Goal: Information Seeking & Learning: Learn about a topic

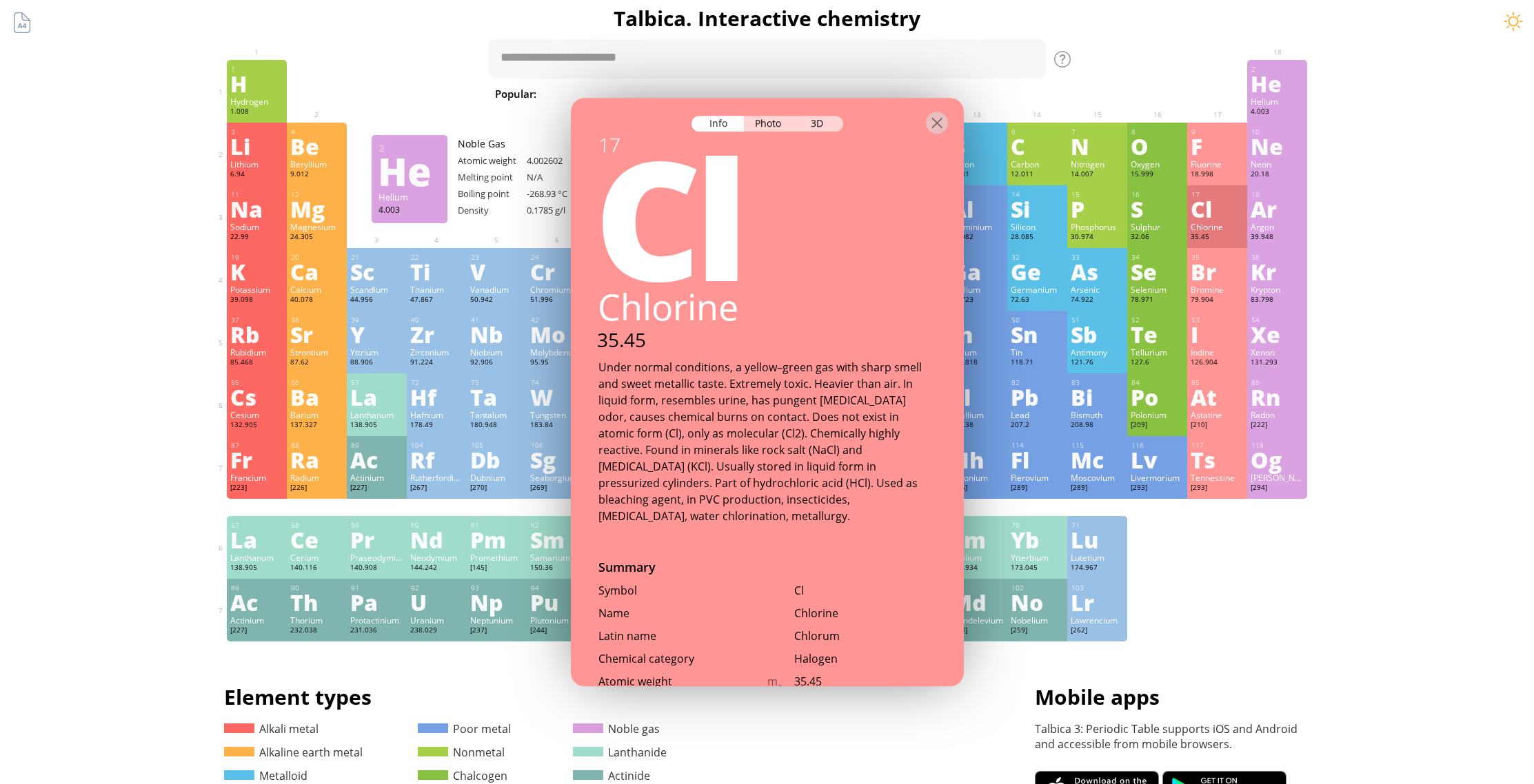
scroll to position [901, 0]
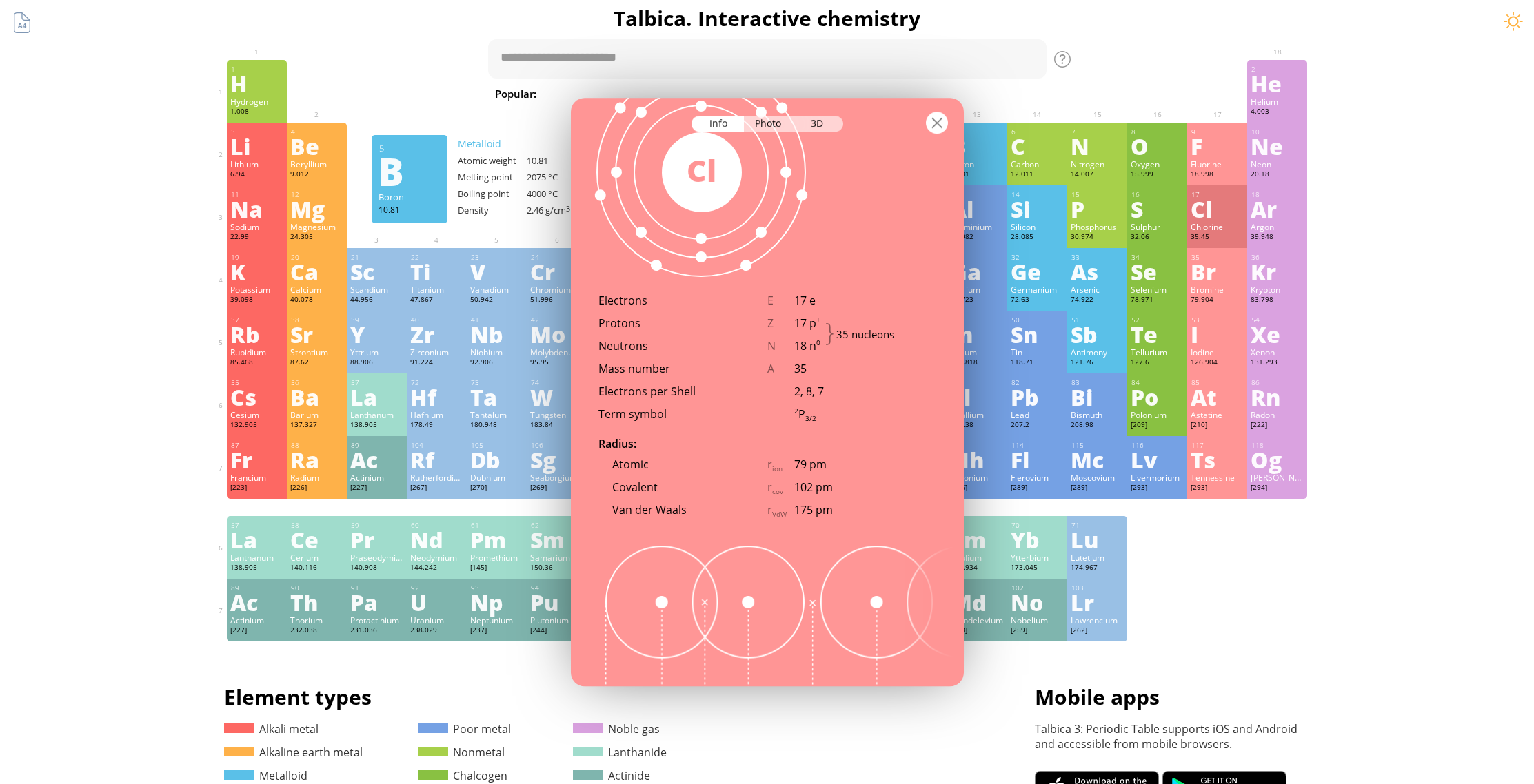
click at [942, 124] on div at bounding box center [937, 122] width 22 height 22
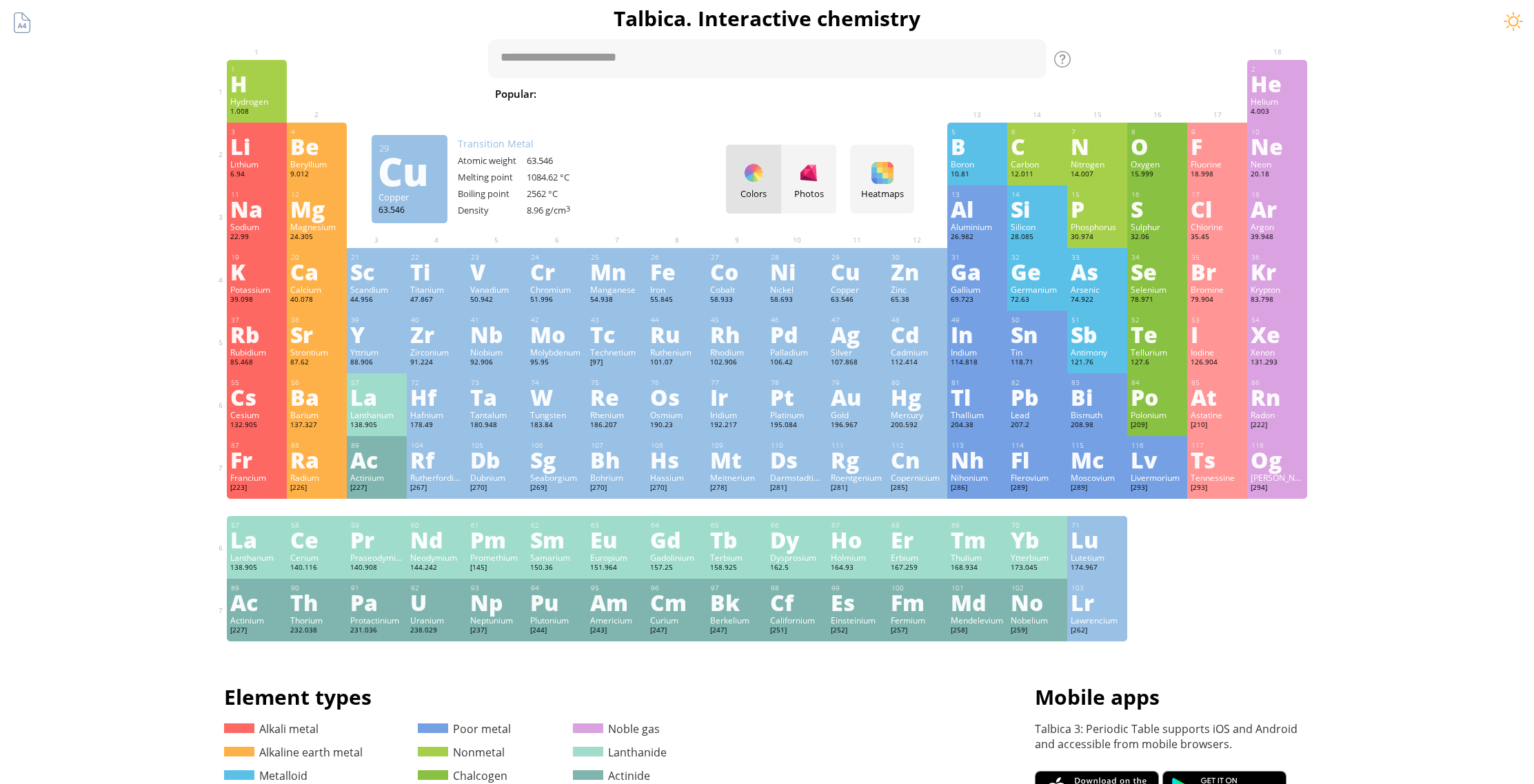
click at [842, 265] on div "Cu" at bounding box center [857, 272] width 53 height 22
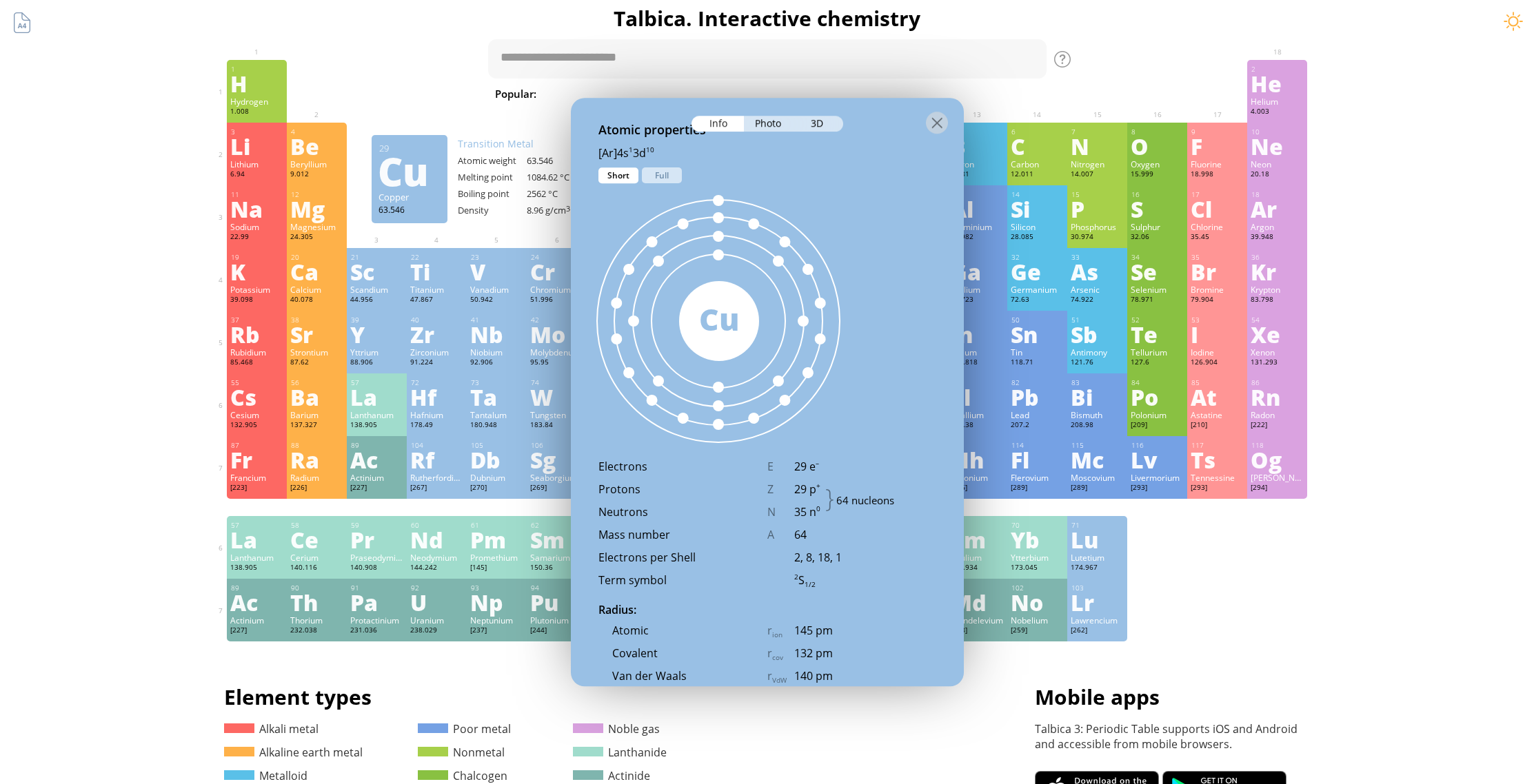
scroll to position [801, 0]
click at [660, 180] on div "Full" at bounding box center [662, 176] width 40 height 16
click at [622, 178] on div "Short" at bounding box center [618, 176] width 40 height 16
click at [652, 180] on div "Full" at bounding box center [662, 176] width 40 height 16
click at [629, 180] on div "Short" at bounding box center [618, 176] width 40 height 16
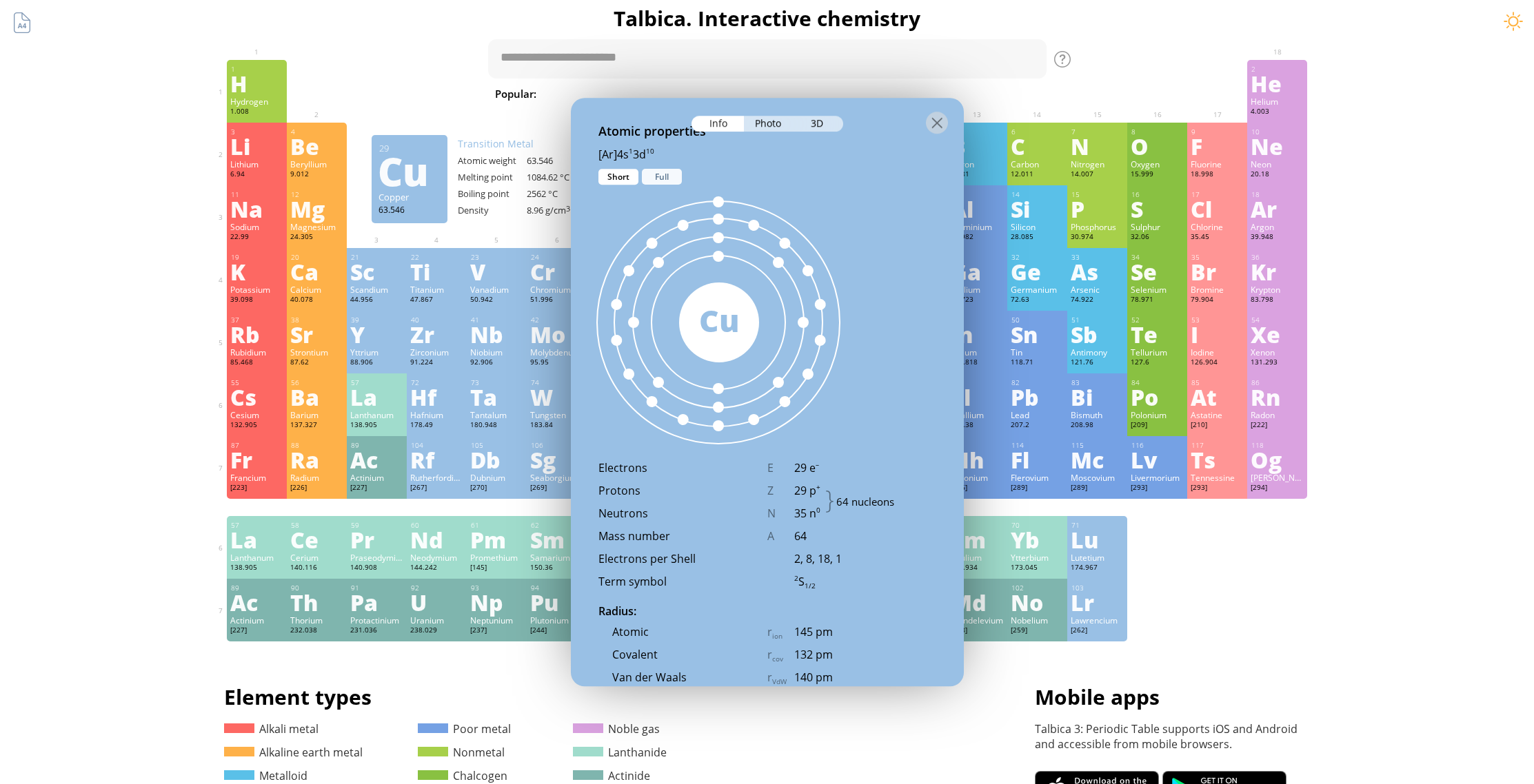
click at [653, 179] on div "Full" at bounding box center [662, 176] width 40 height 16
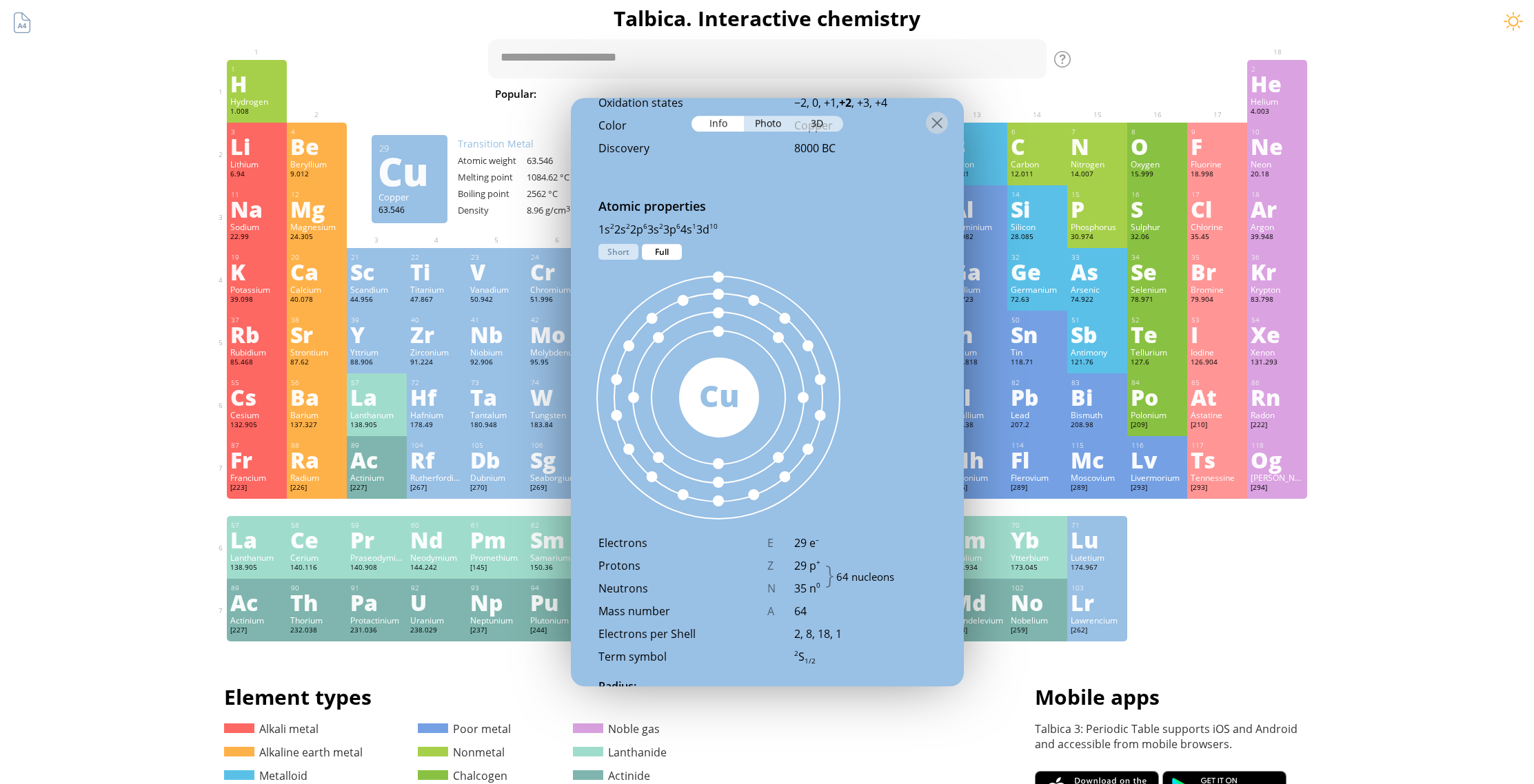
scroll to position [716, 0]
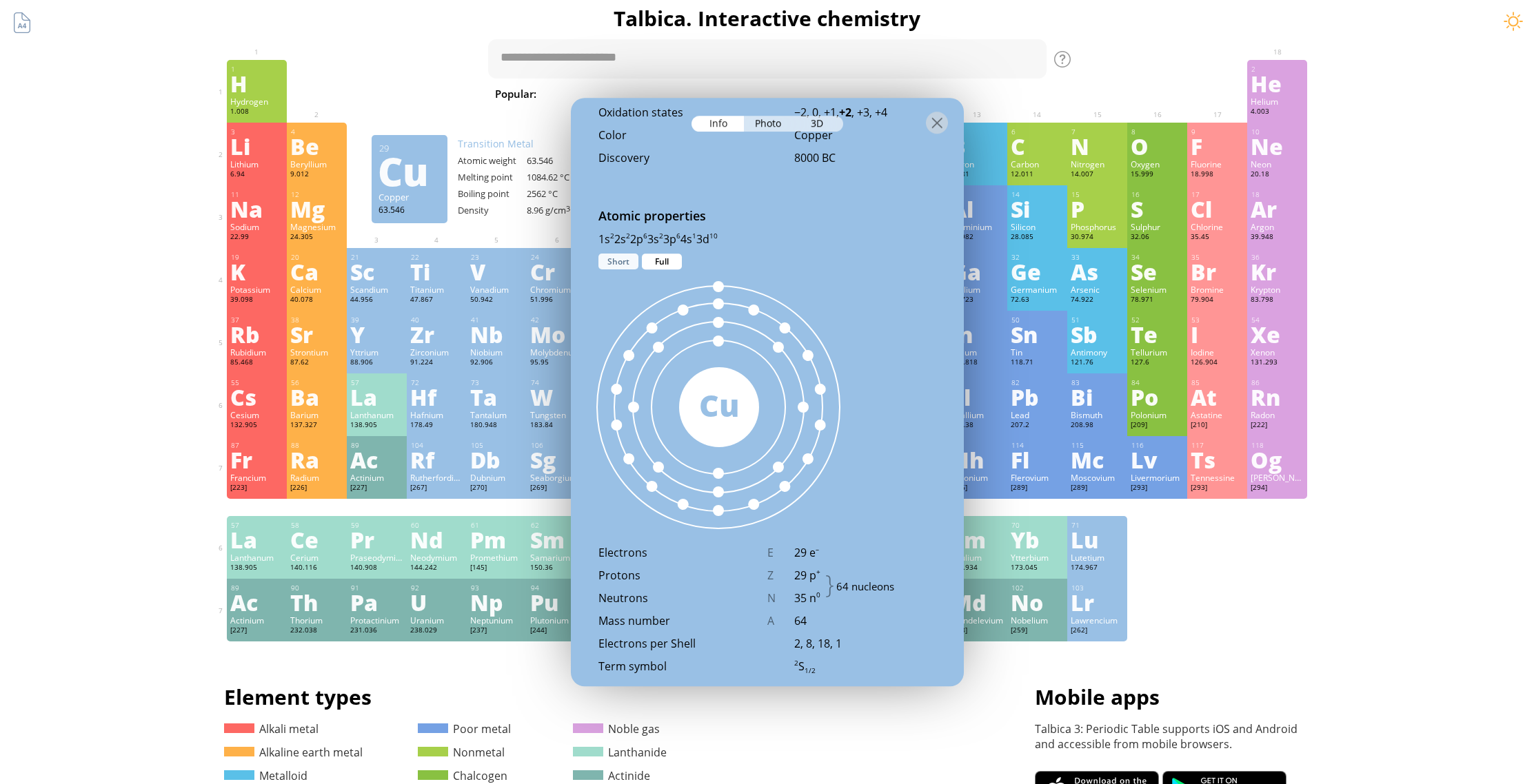
click at [625, 263] on div "Short" at bounding box center [618, 261] width 40 height 16
click at [665, 258] on div "Full" at bounding box center [662, 261] width 40 height 16
click at [617, 263] on div "Short" at bounding box center [618, 261] width 40 height 16
click at [828, 124] on div "3D" at bounding box center [818, 123] width 50 height 16
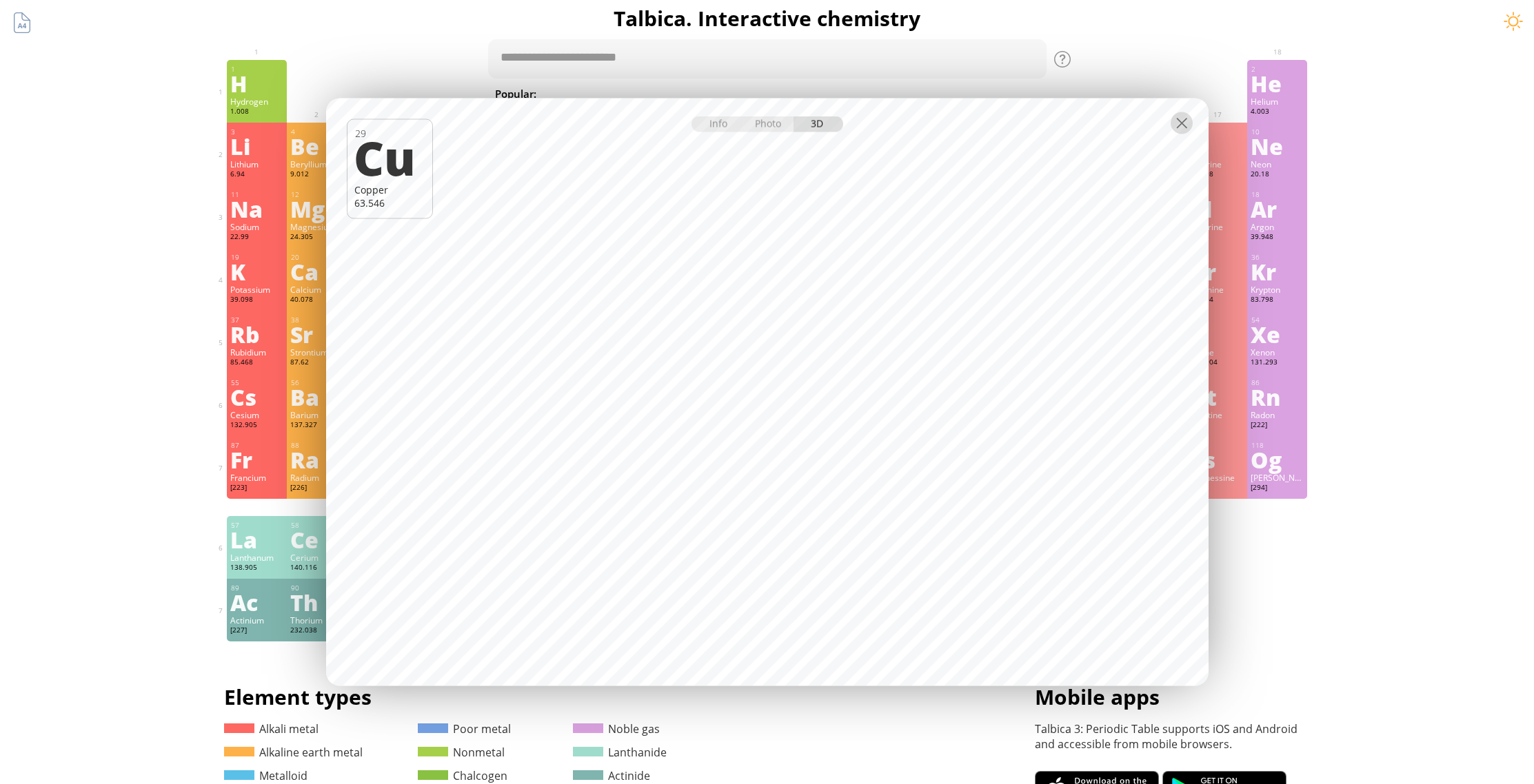
click at [1185, 122] on div at bounding box center [1182, 123] width 22 height 22
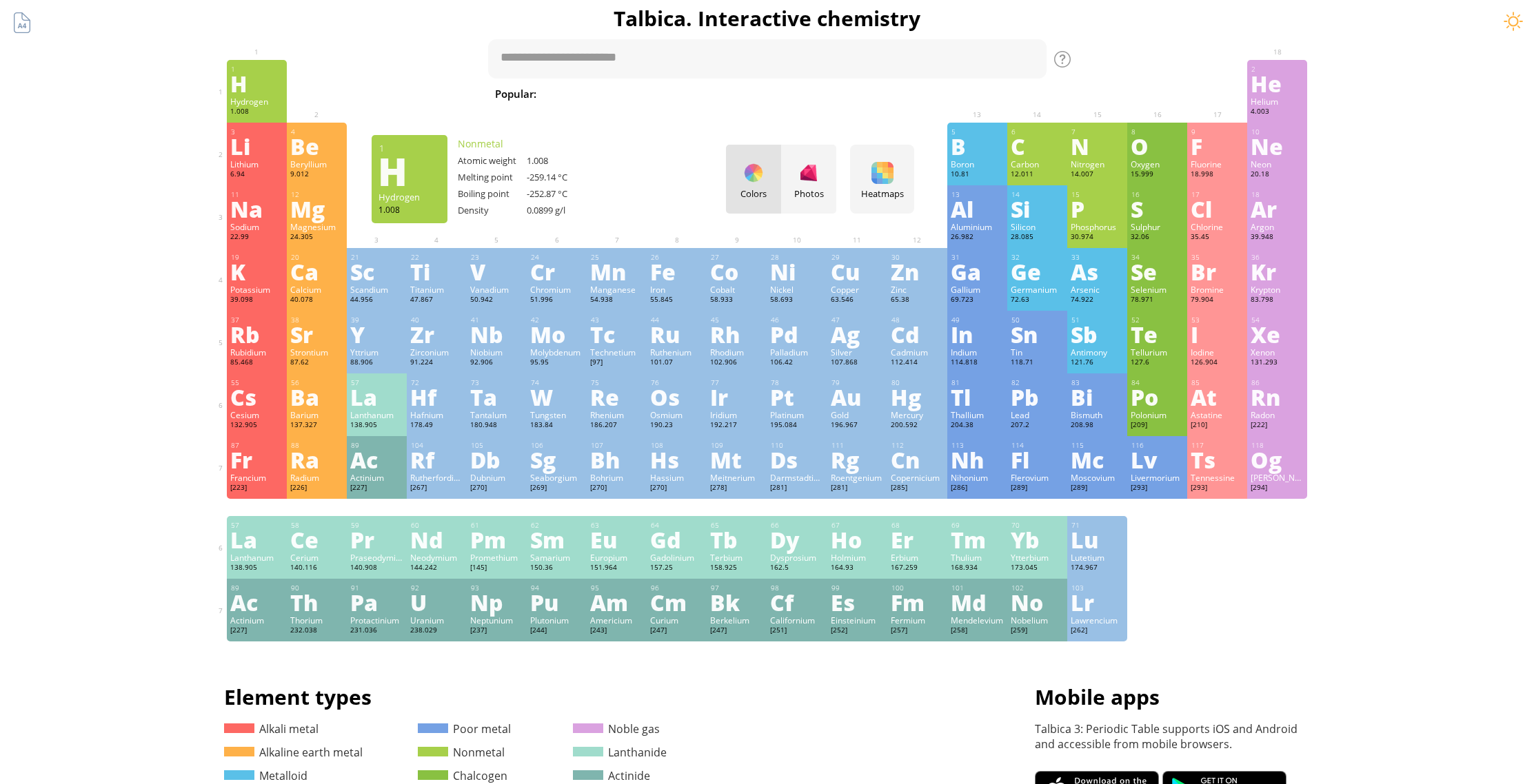
click at [280, 102] on div "Hydrogen" at bounding box center [257, 102] width 53 height 11
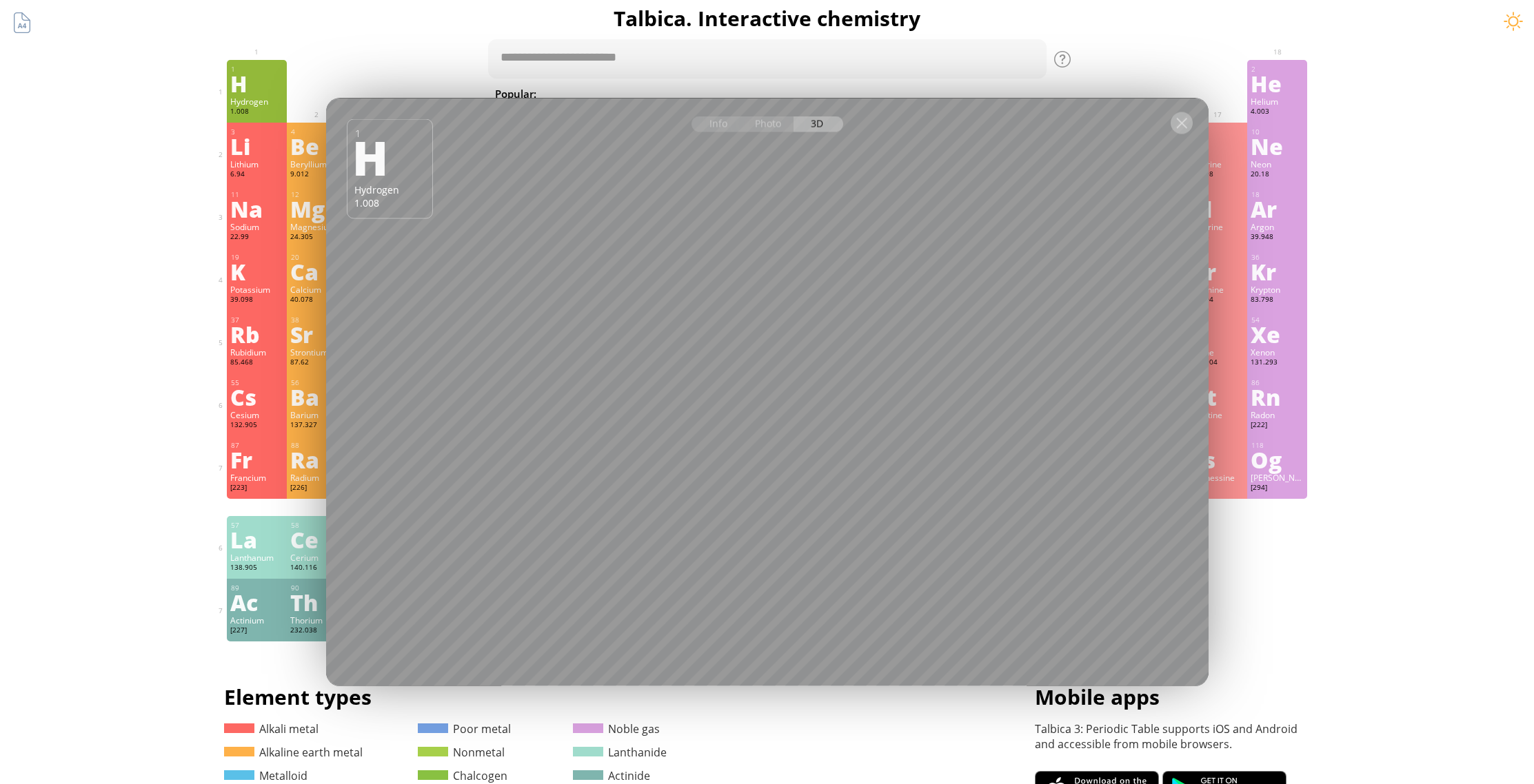
click at [1183, 115] on div at bounding box center [1182, 123] width 22 height 22
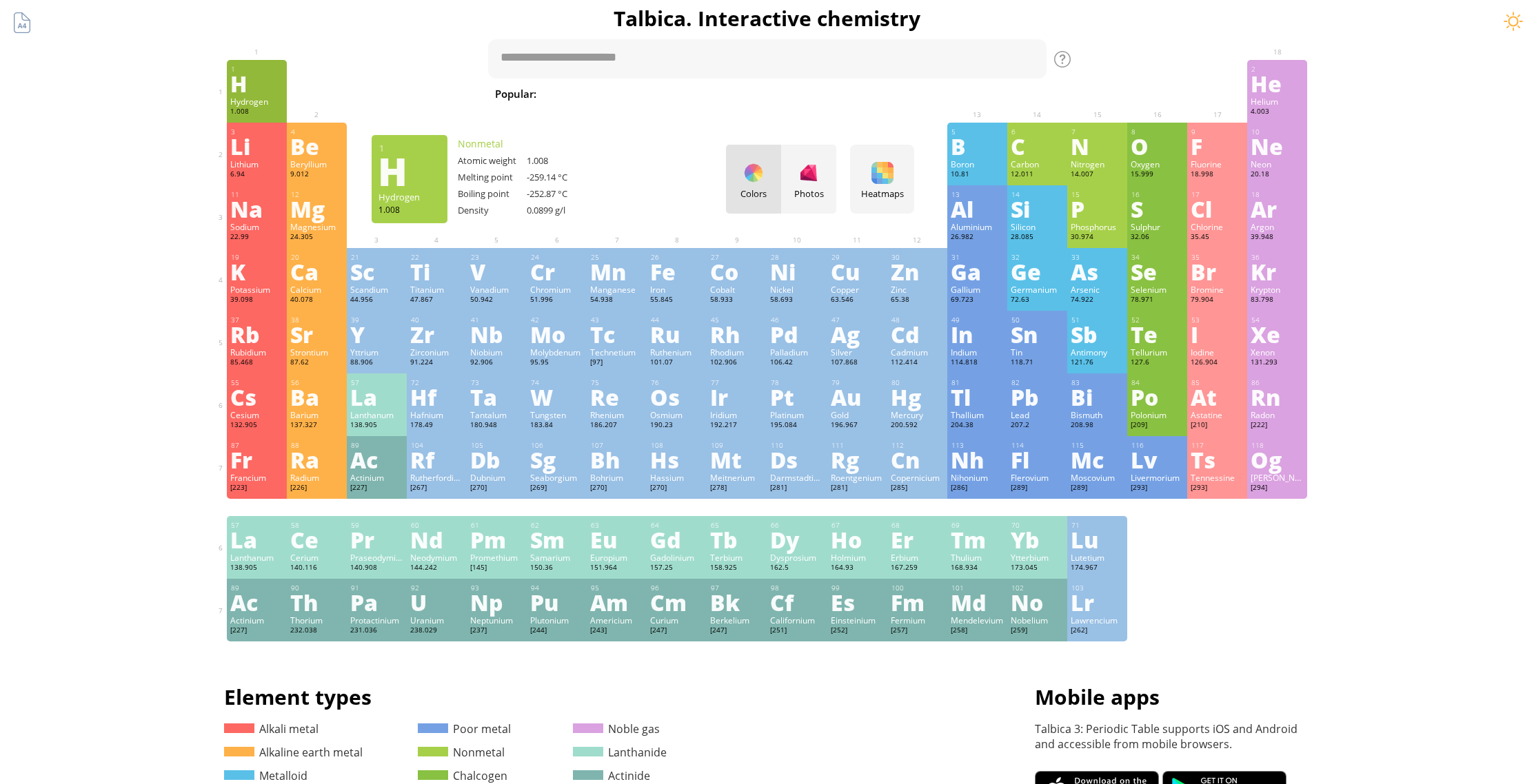
click at [1170, 114] on div at bounding box center [767, 123] width 882 height 48
click at [1288, 467] on div "Og" at bounding box center [1277, 460] width 53 height 22
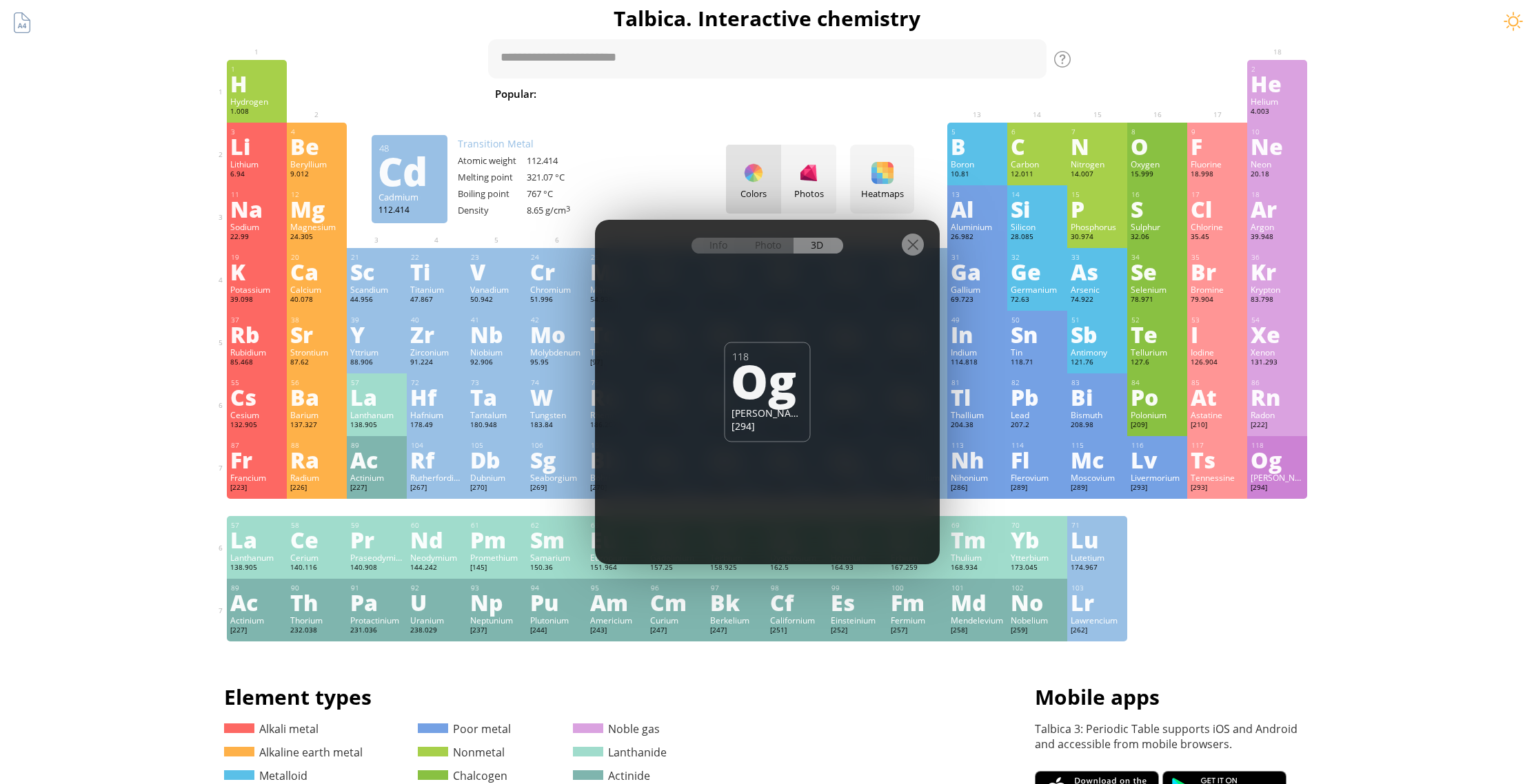
click at [907, 254] on div at bounding box center [913, 245] width 22 height 22
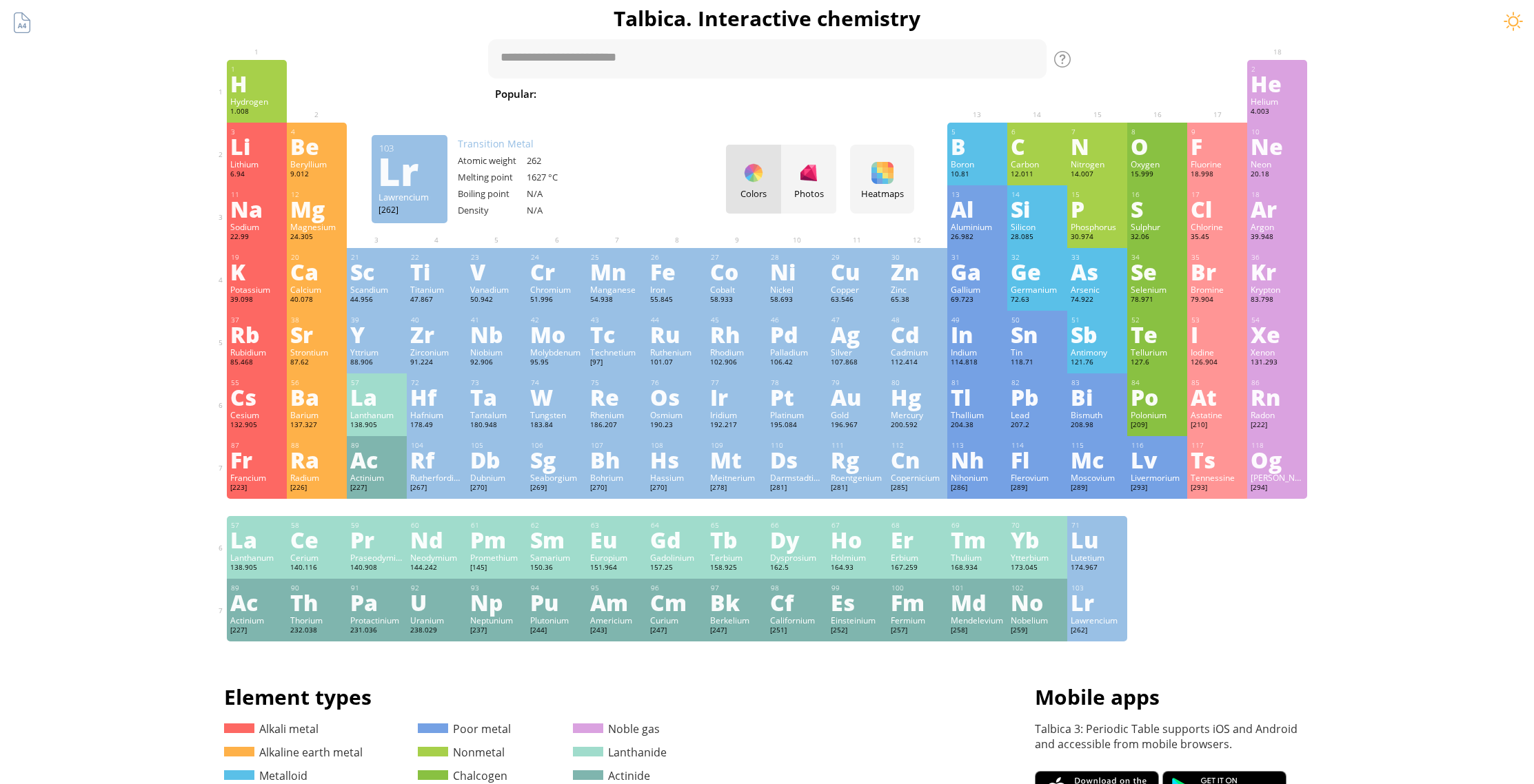
click at [1121, 613] on div "Lr" at bounding box center [1097, 602] width 53 height 22
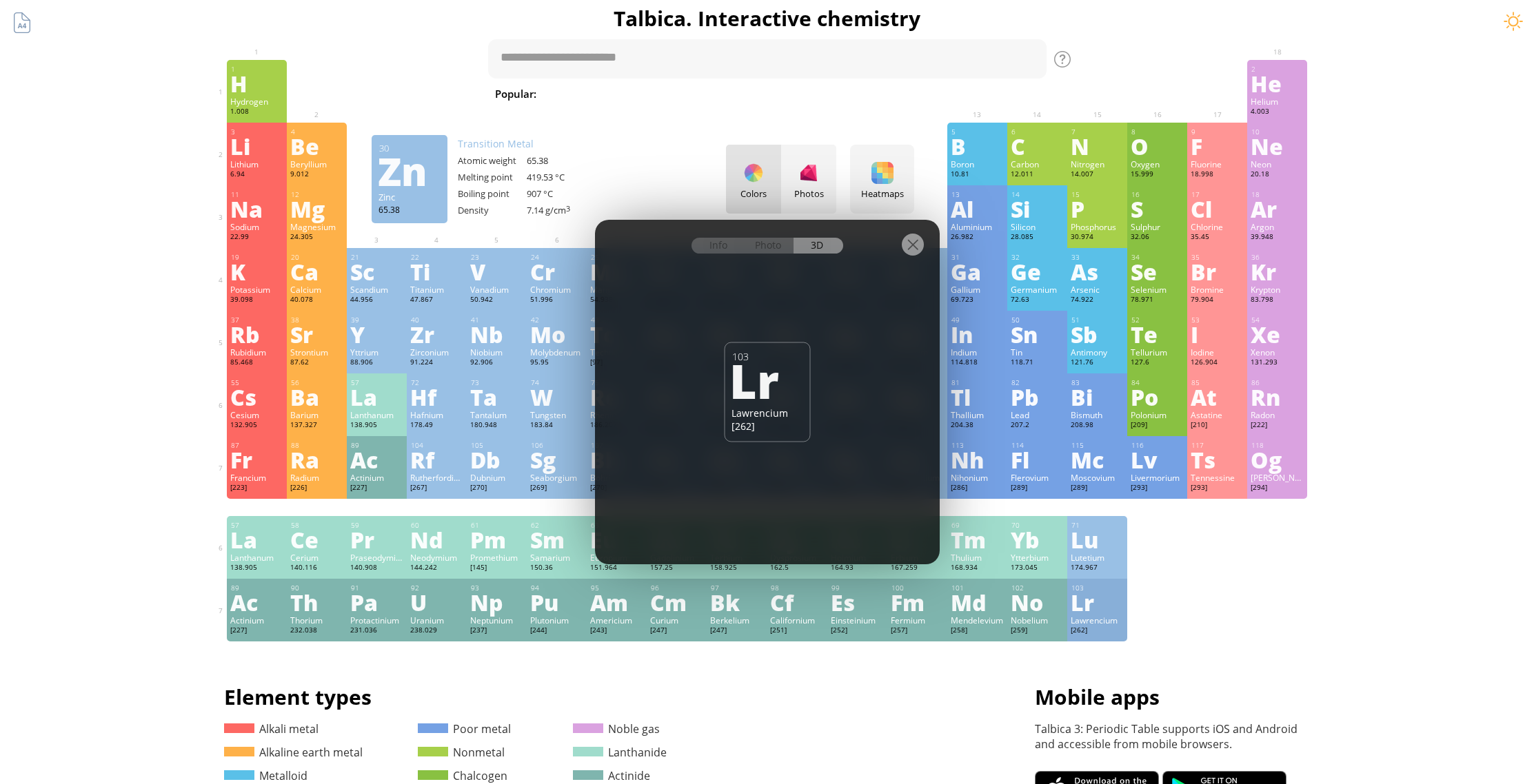
click at [929, 242] on div at bounding box center [767, 244] width 344 height 48
click at [912, 246] on div at bounding box center [913, 245] width 22 height 22
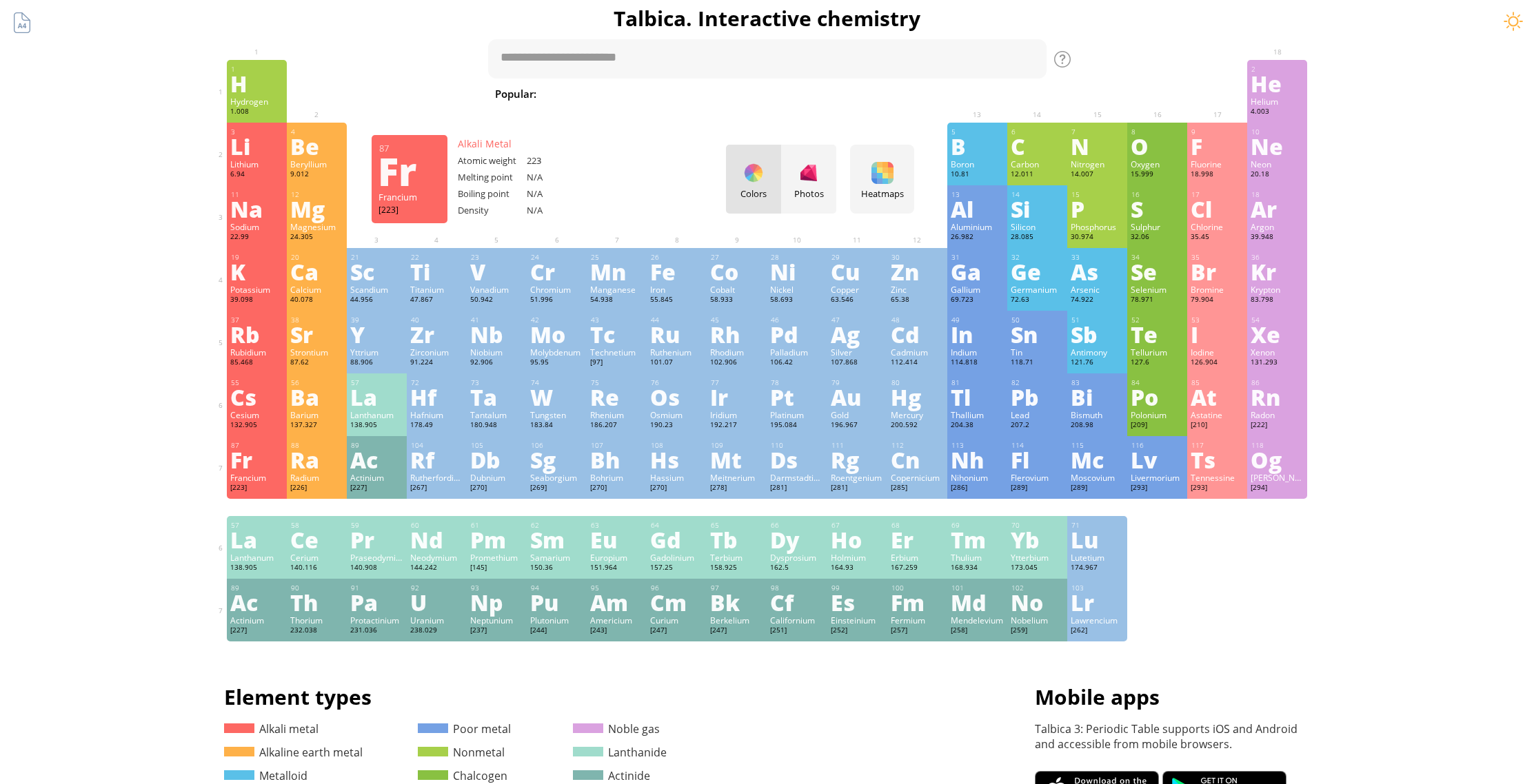
click at [271, 493] on div "[223]" at bounding box center [257, 489] width 53 height 11
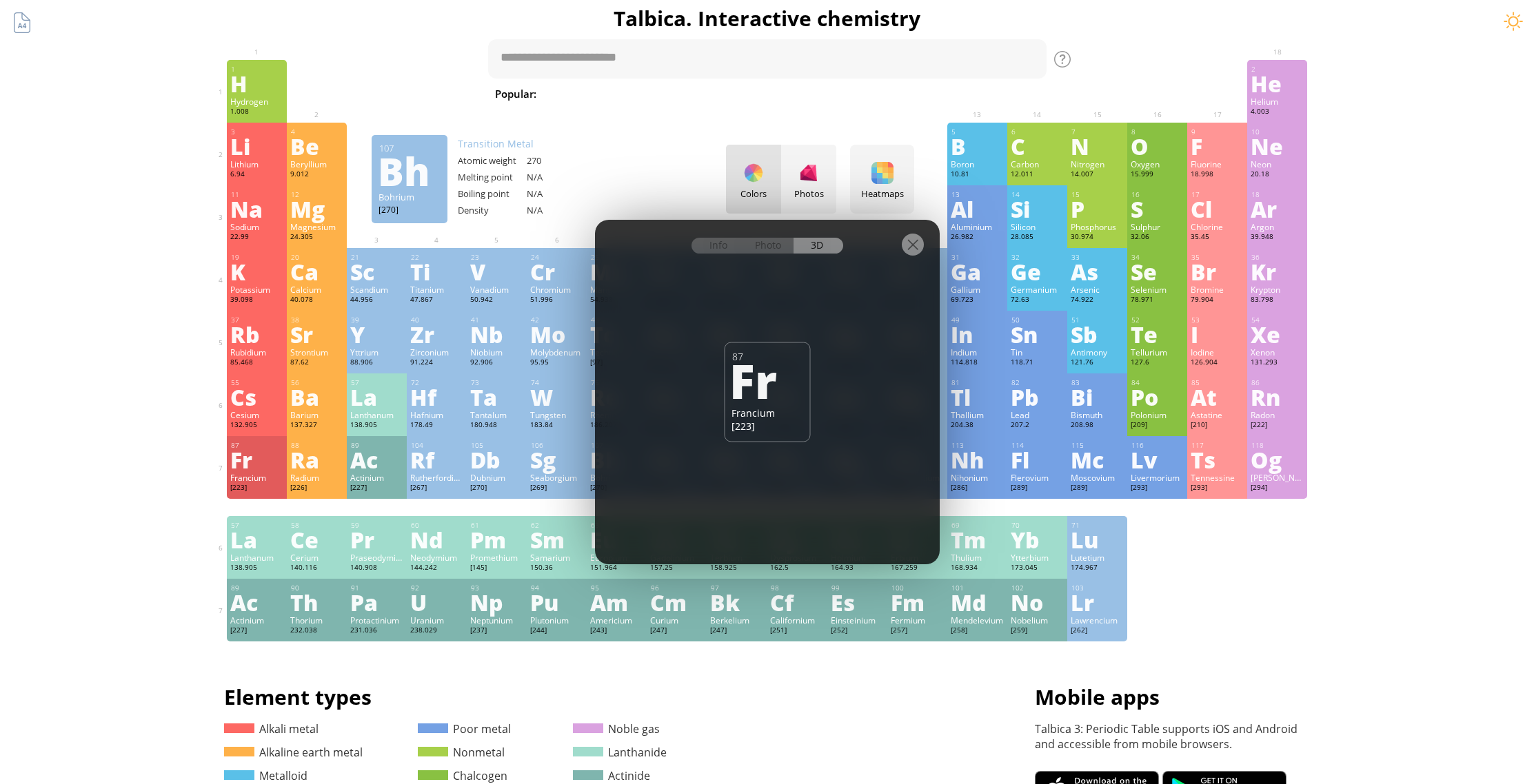
click at [907, 253] on div at bounding box center [913, 245] width 22 height 22
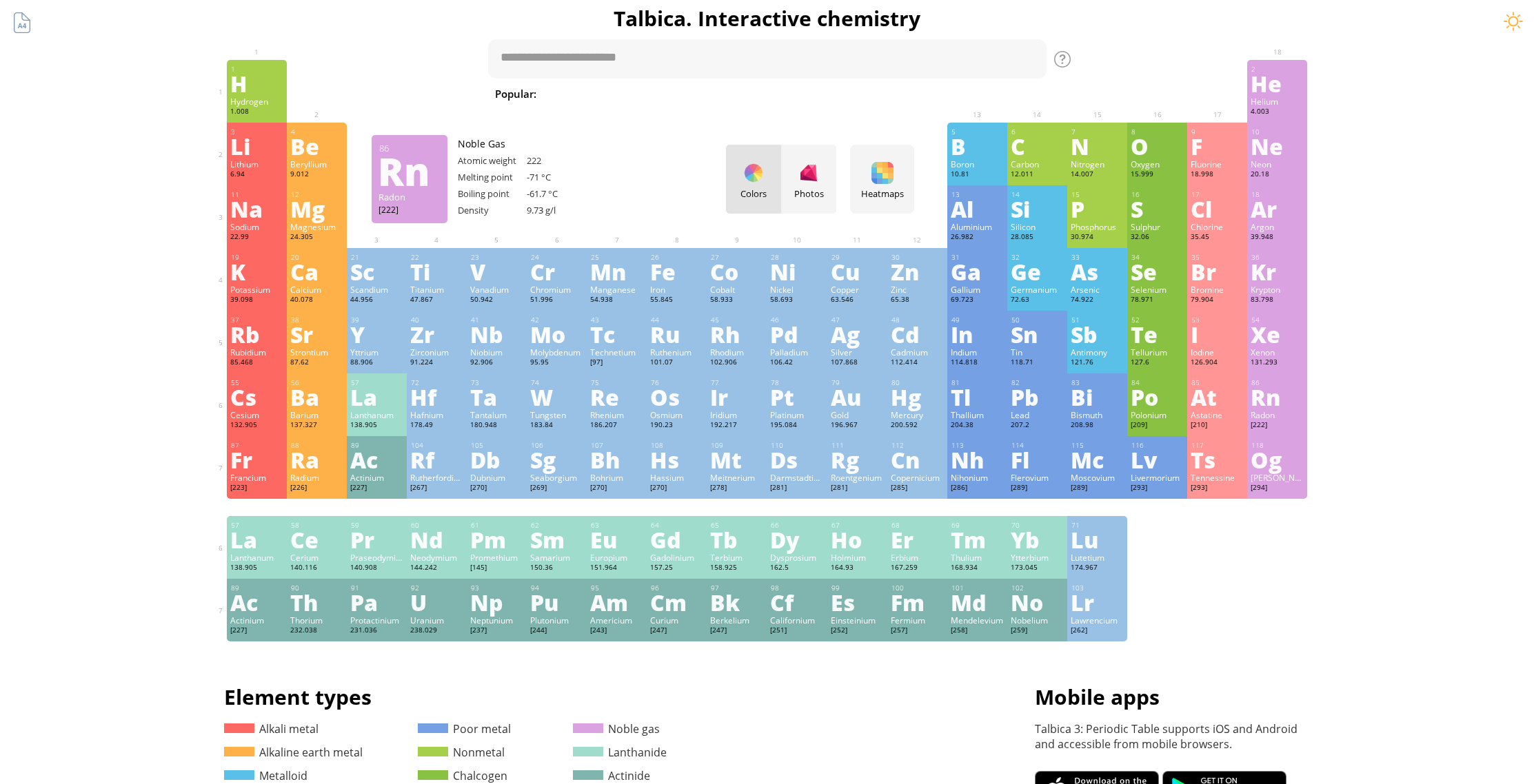
click at [1304, 420] on div "Radon" at bounding box center [1277, 415] width 53 height 11
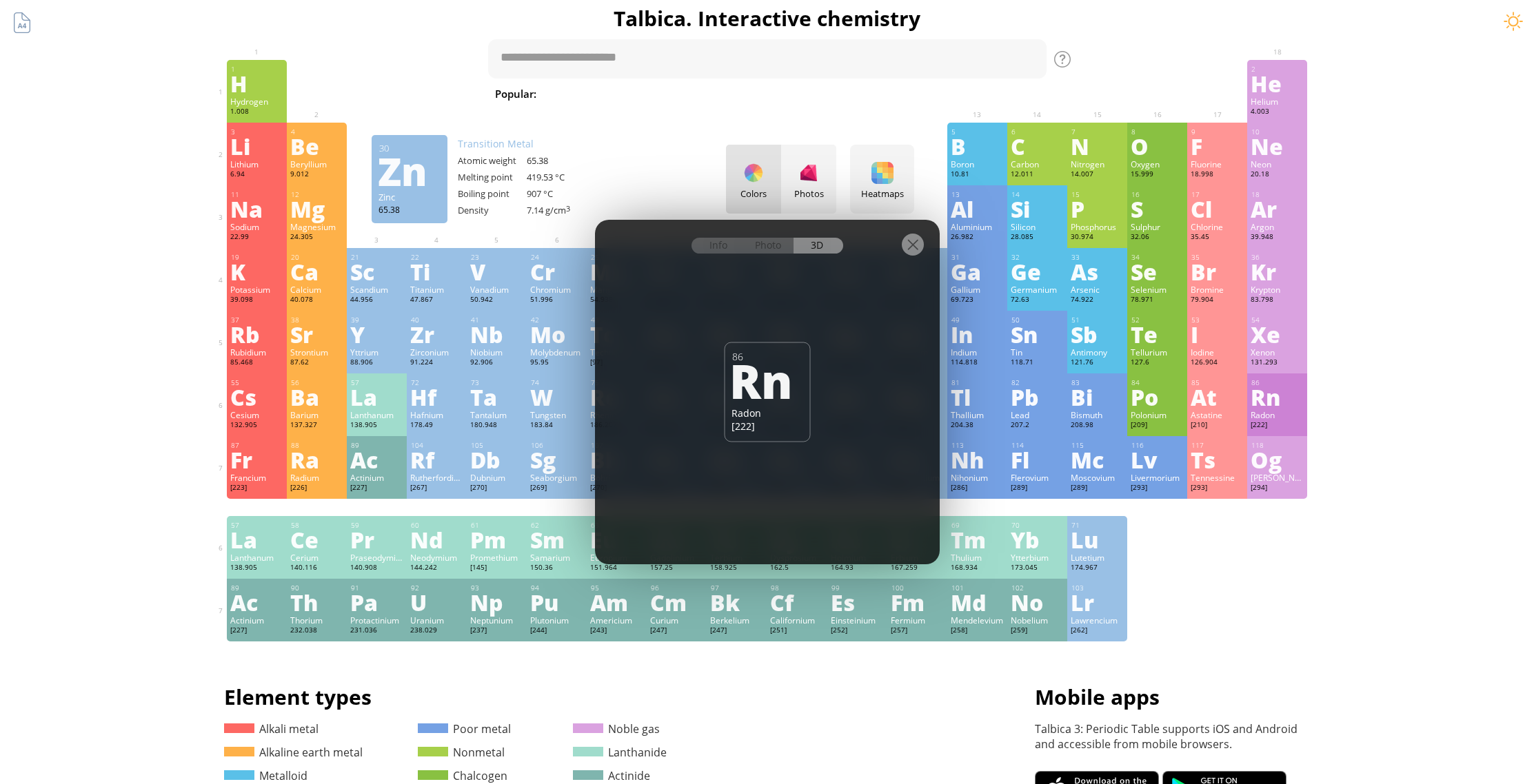
click at [907, 243] on div at bounding box center [913, 245] width 22 height 22
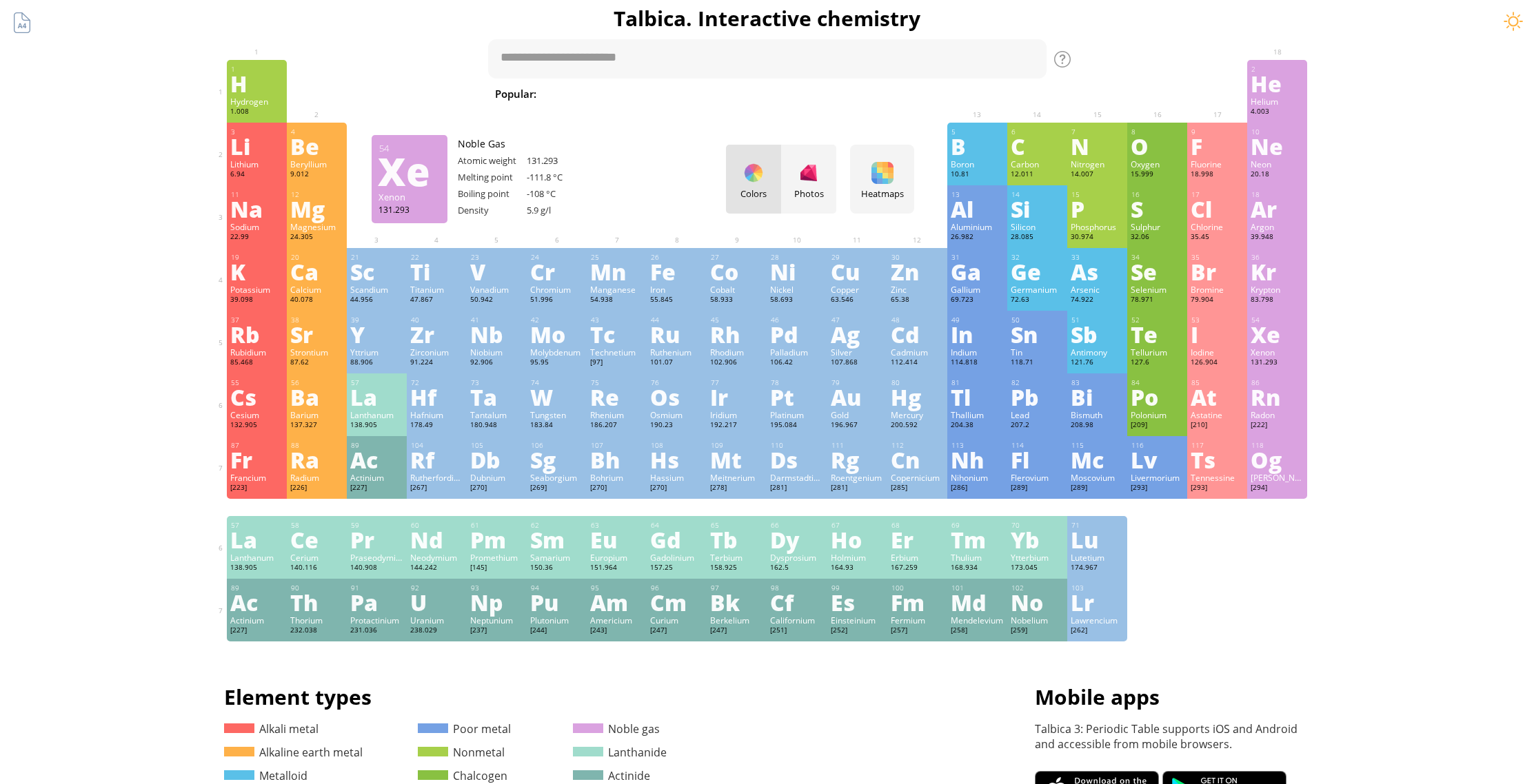
click at [1290, 352] on div "Xenon" at bounding box center [1277, 352] width 53 height 11
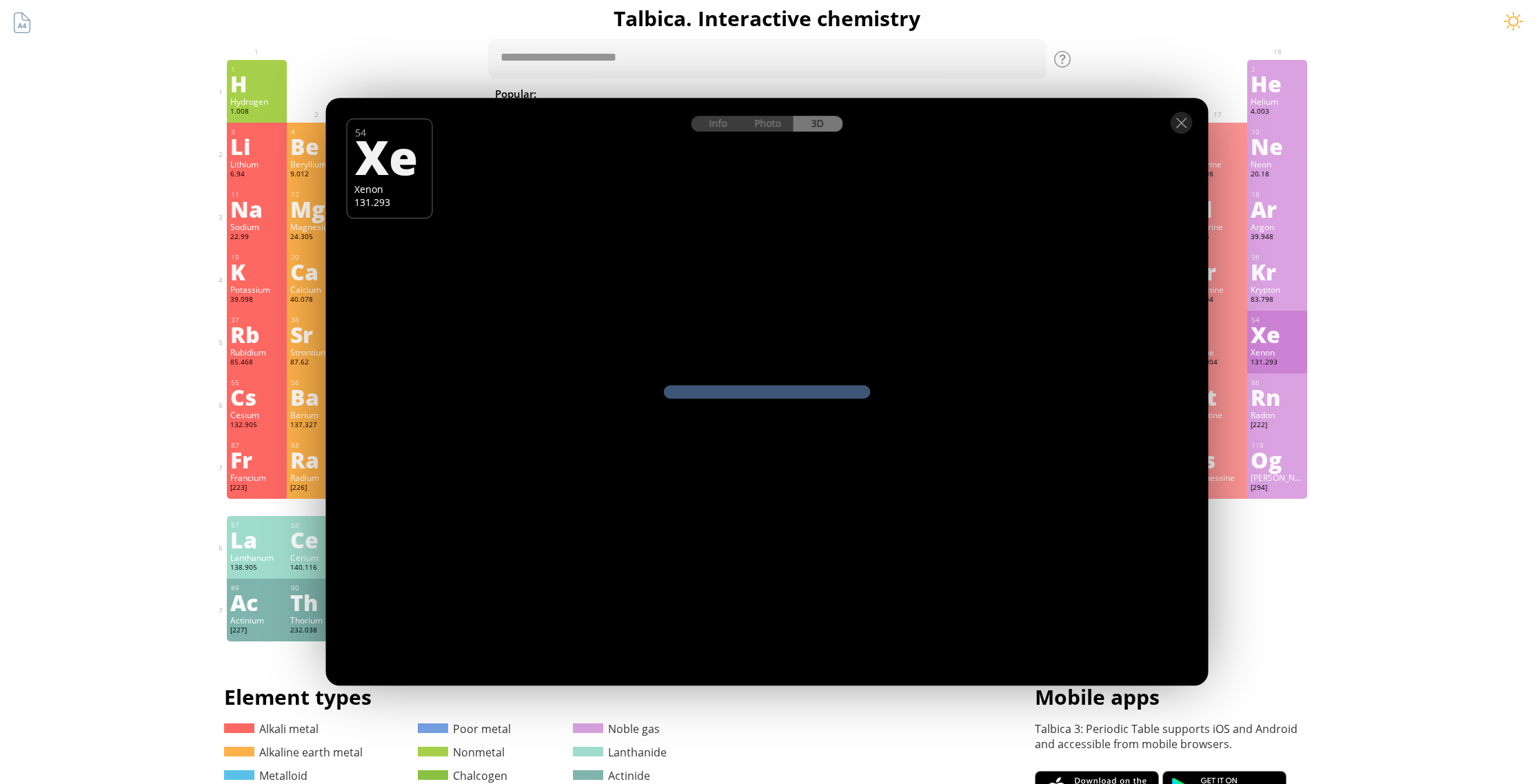
click at [1280, 338] on div "Xe" at bounding box center [1277, 335] width 53 height 22
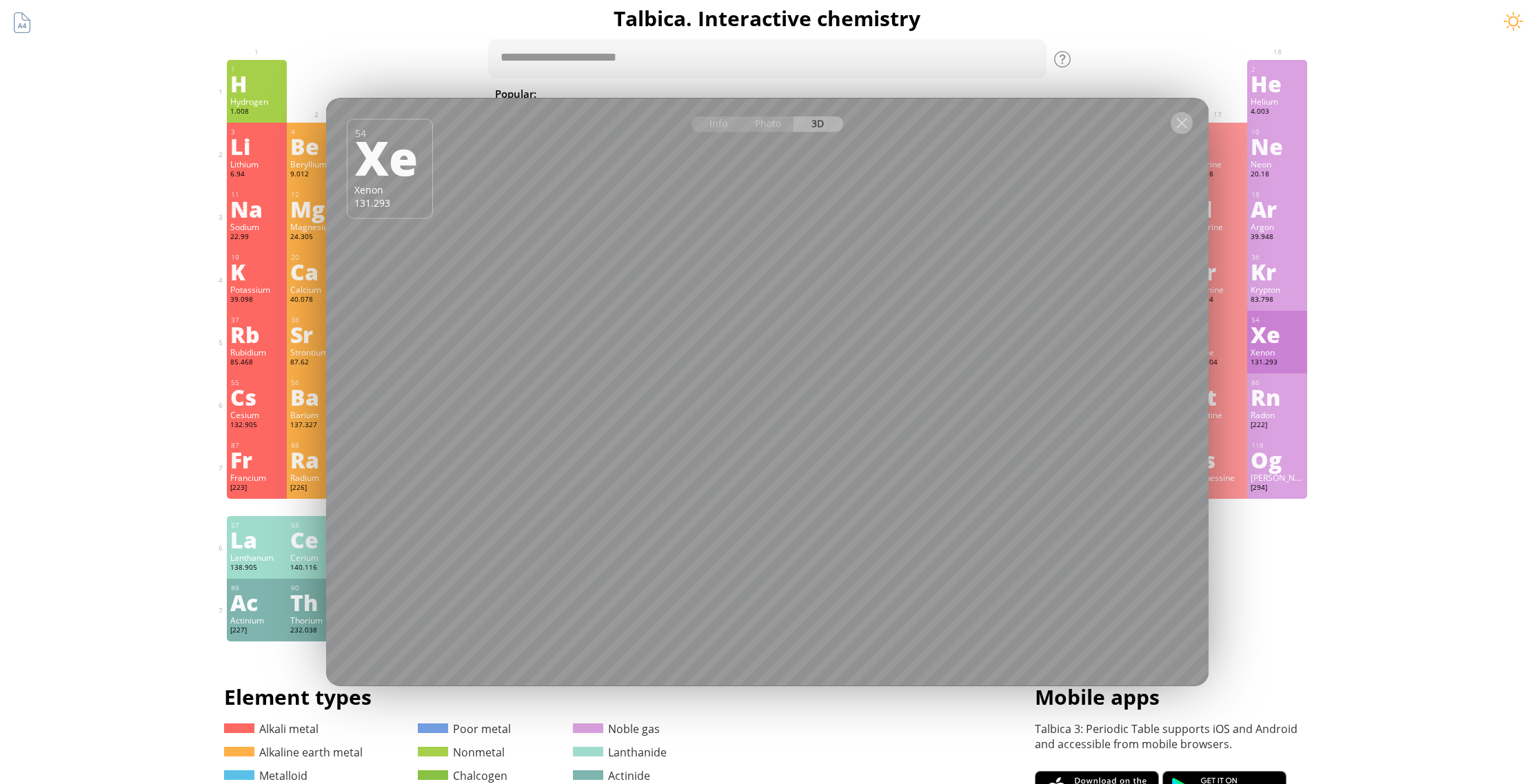
click at [1171, 127] on div at bounding box center [1182, 123] width 22 height 22
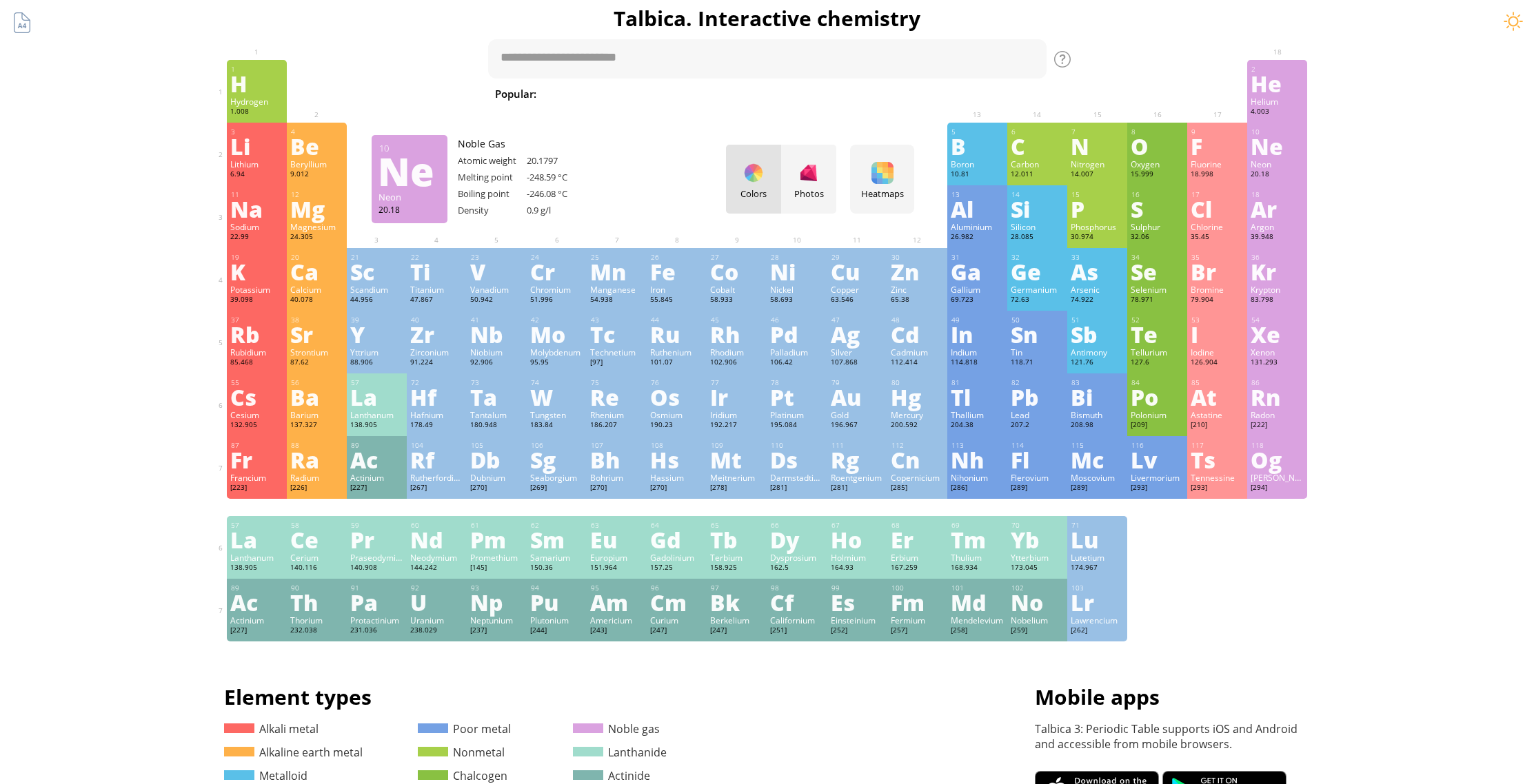
click at [1291, 151] on div "Ne" at bounding box center [1277, 146] width 53 height 22
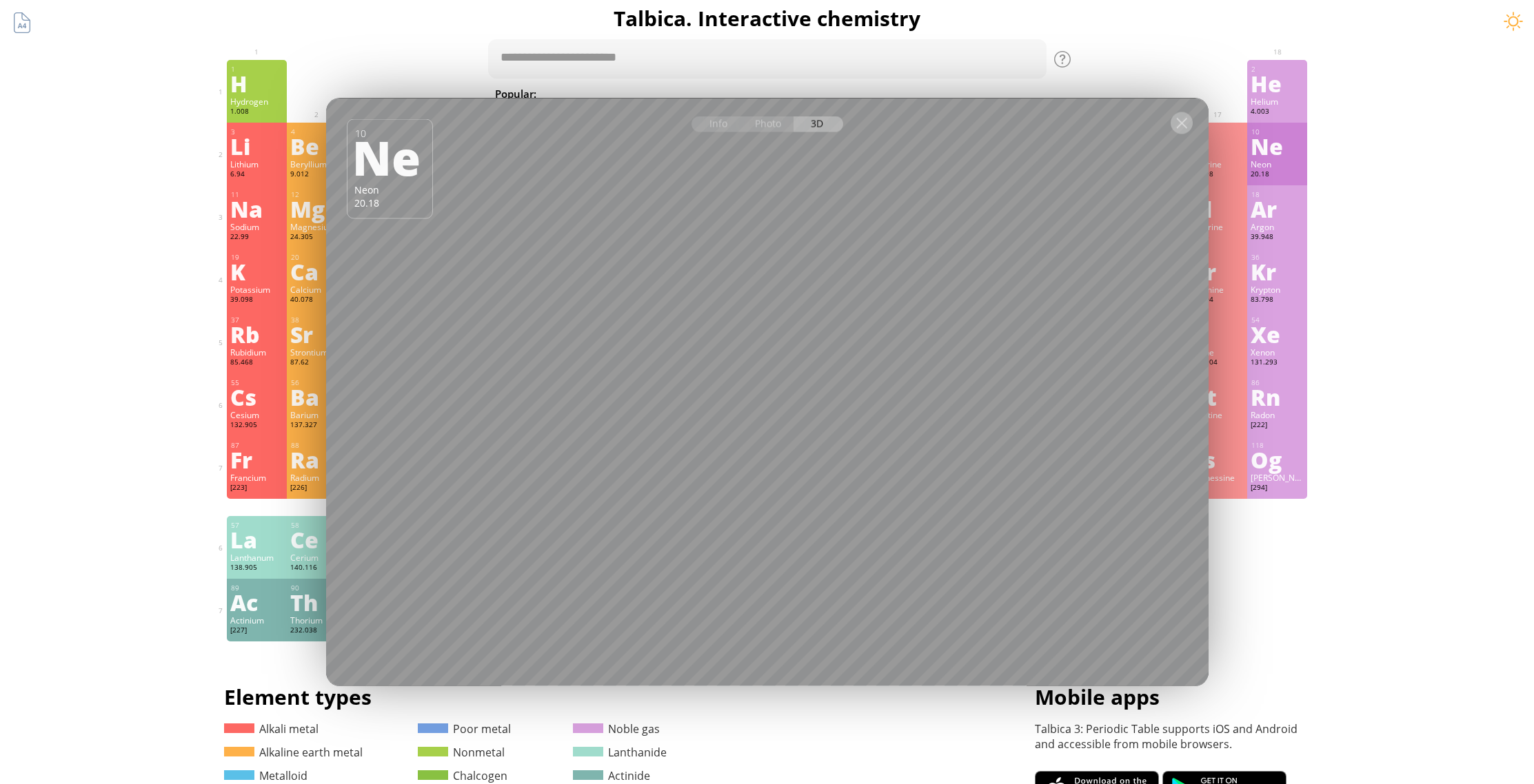
click at [1183, 128] on div at bounding box center [1182, 123] width 22 height 22
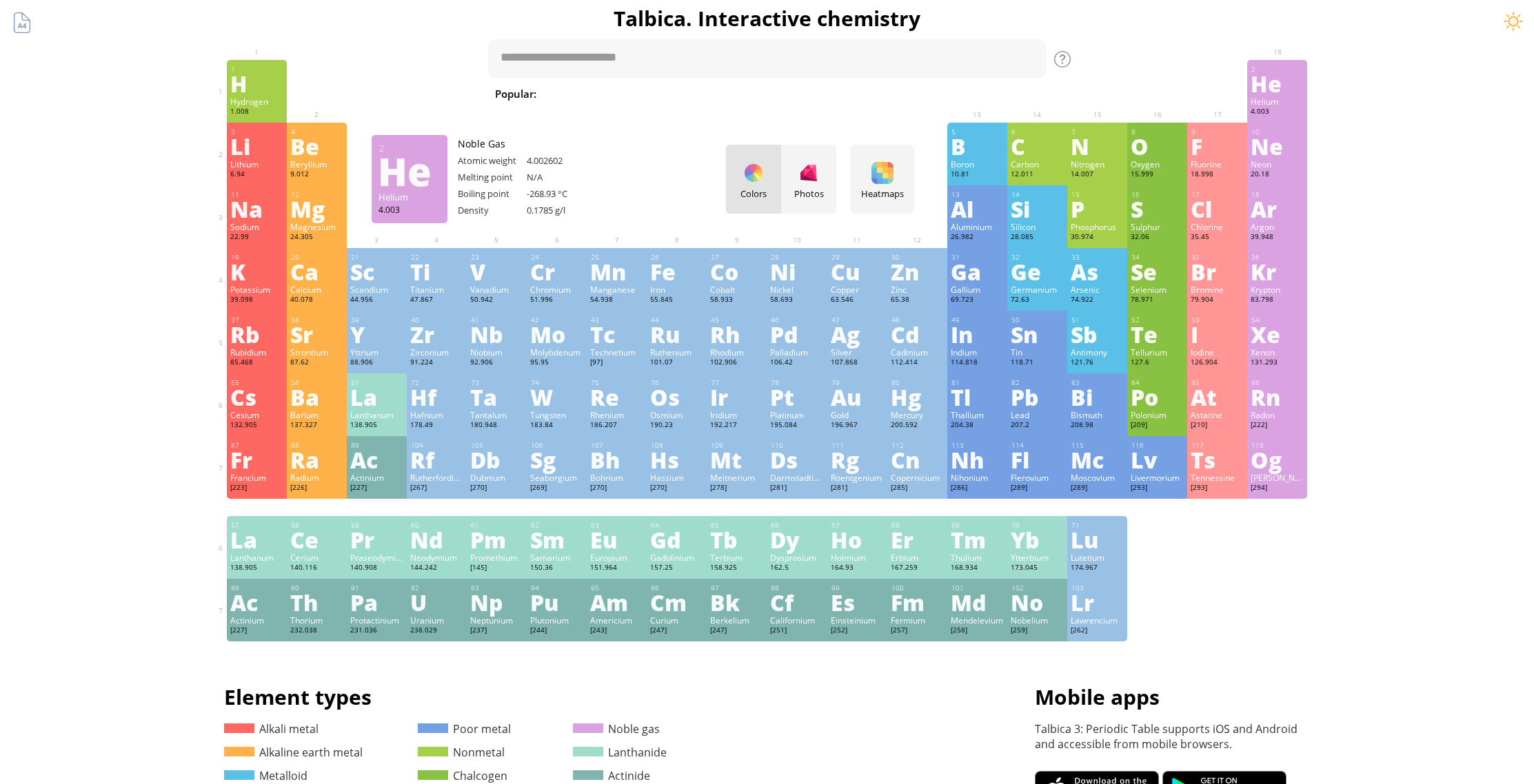
click at [1304, 75] on div "He" at bounding box center [1277, 84] width 53 height 22
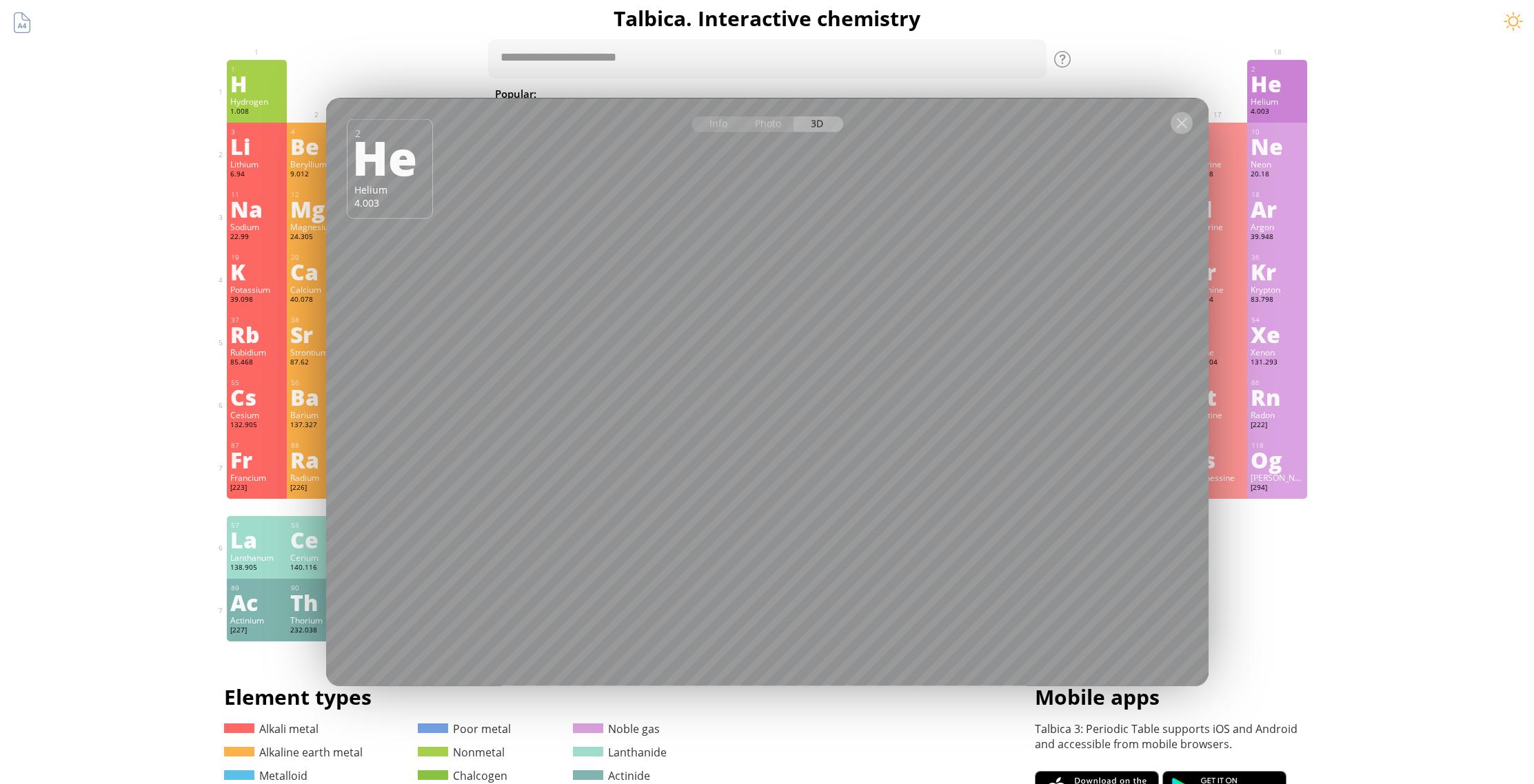
click at [1177, 130] on div at bounding box center [1182, 123] width 22 height 22
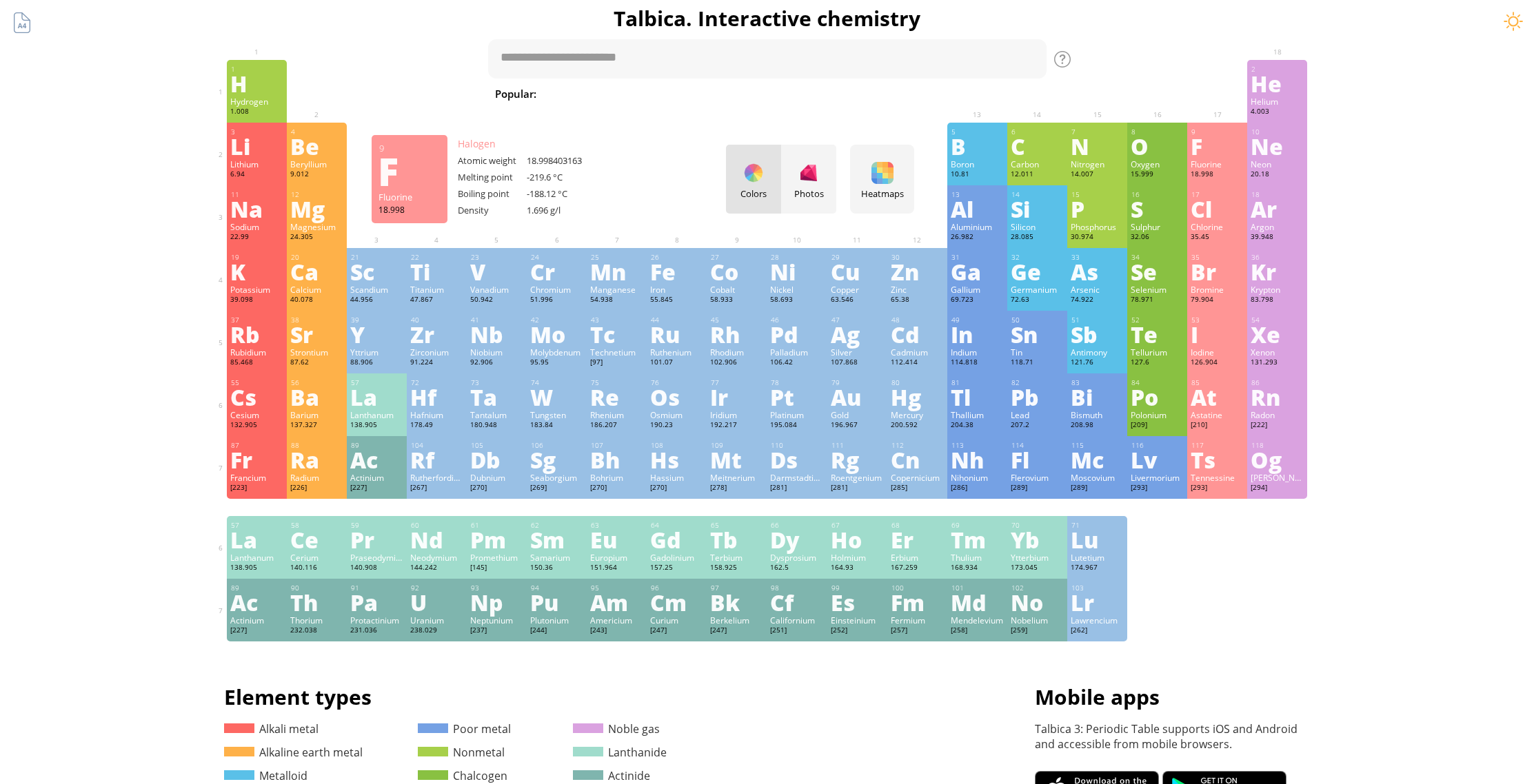
click at [1220, 160] on div "Fluorine" at bounding box center [1217, 164] width 53 height 11
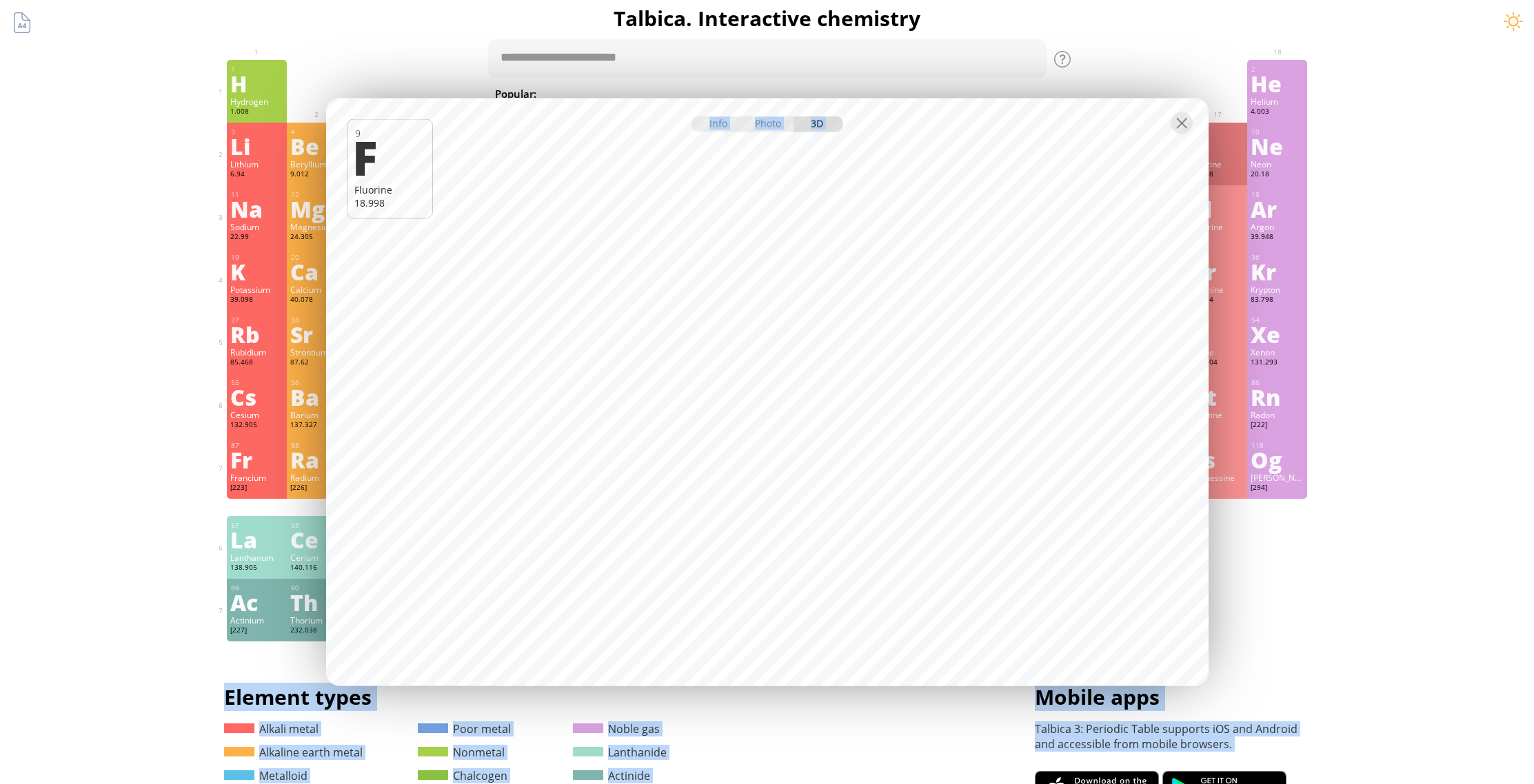
click at [799, 151] on body "Periodic Table of Elements 35 Br Bromine 79.904 56 Ba Barium 137.327 Summary Mo…" at bounding box center [767, 581] width 1534 height 1168
click at [1181, 127] on div at bounding box center [1182, 123] width 22 height 22
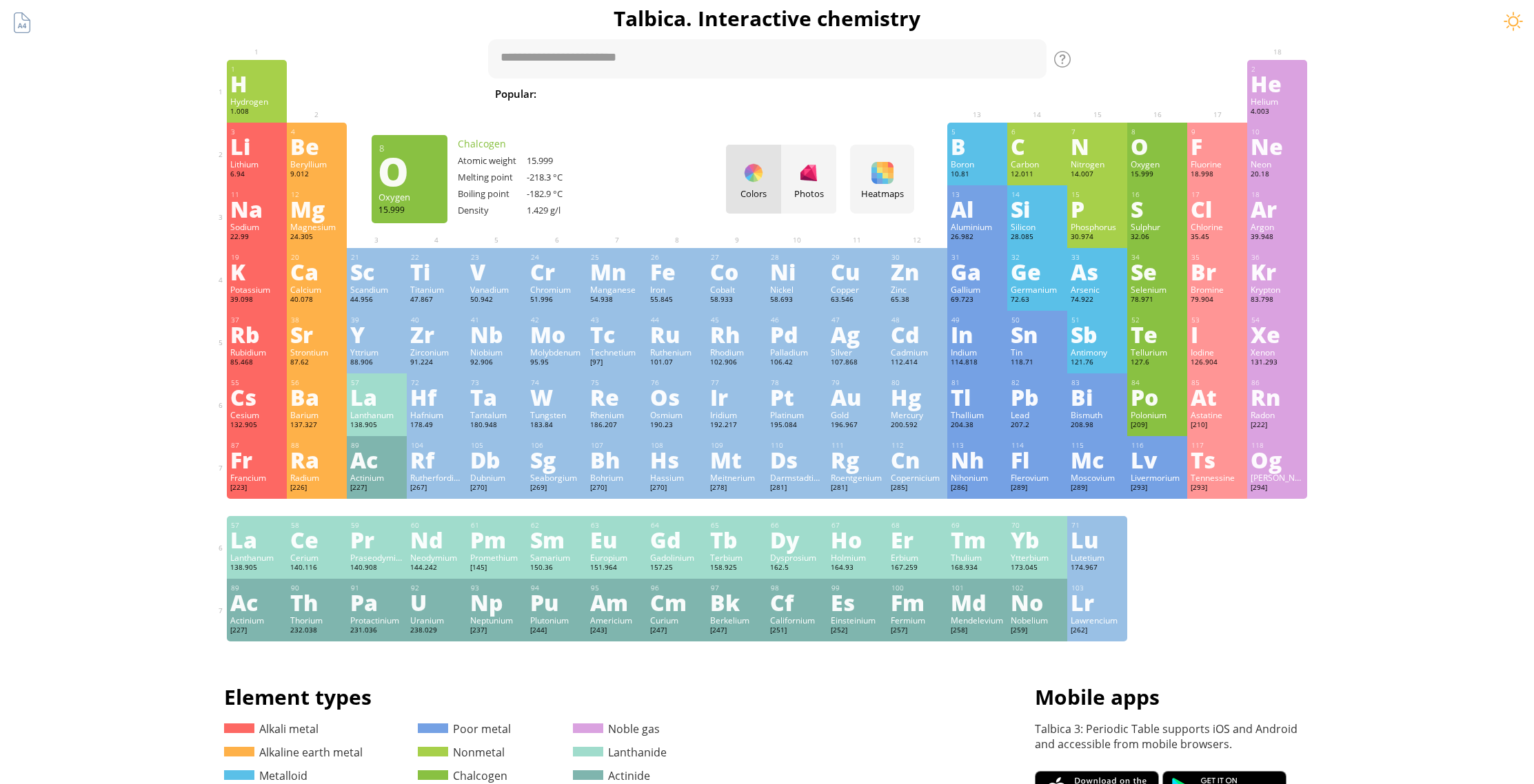
click at [1164, 140] on div "O" at bounding box center [1157, 146] width 53 height 22
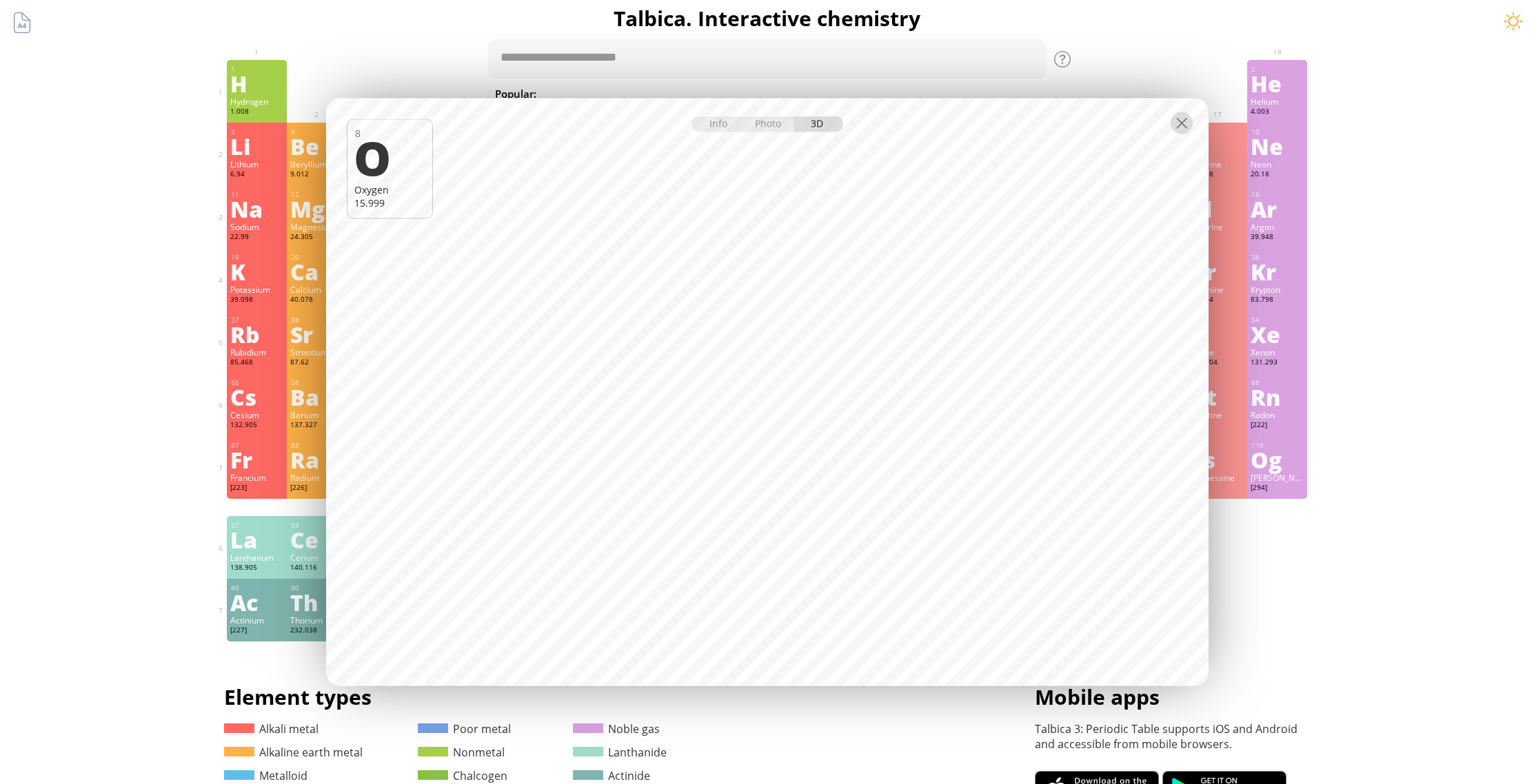
click at [1183, 120] on div at bounding box center [1182, 123] width 22 height 22
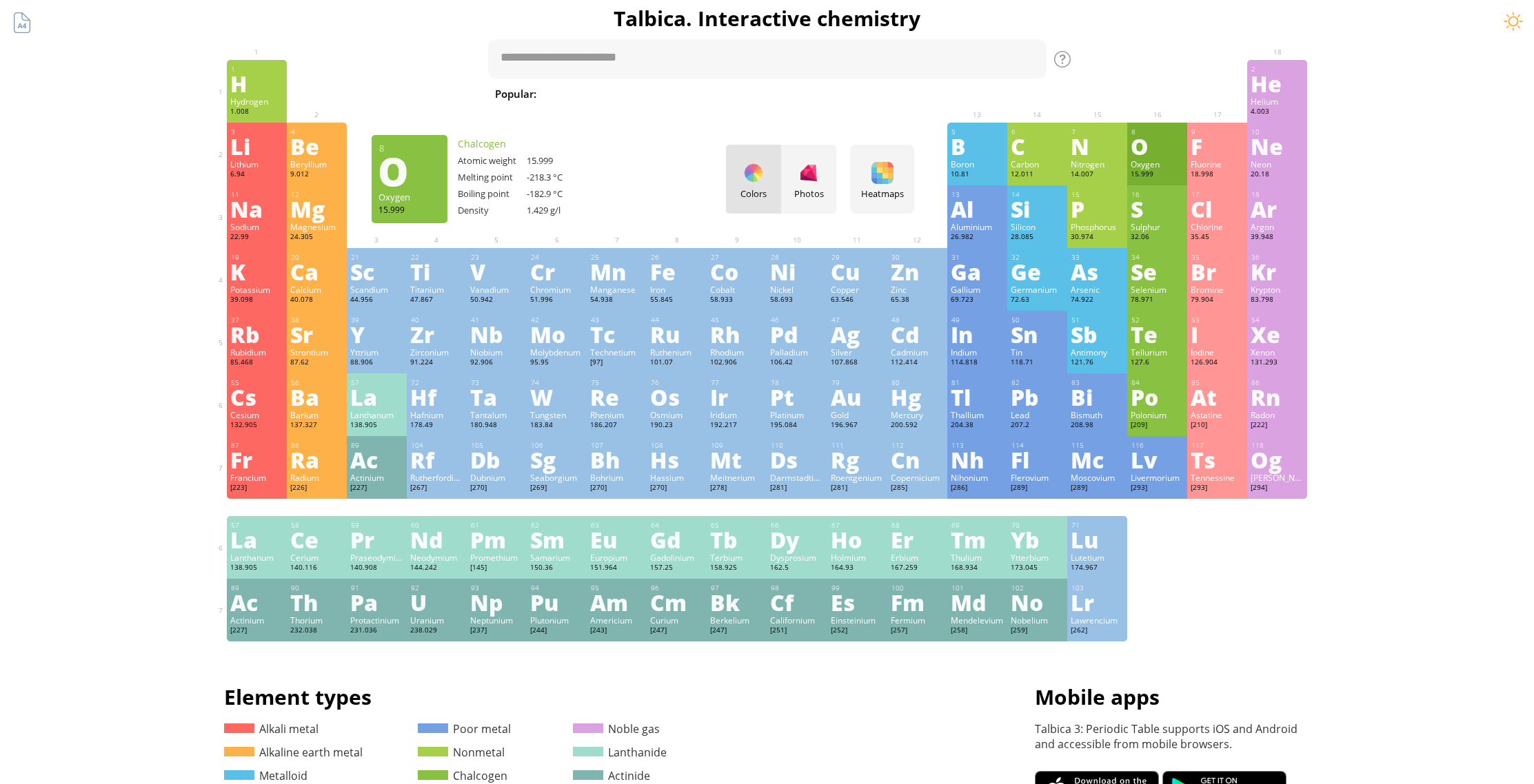
click at [1183, 120] on div at bounding box center [1182, 123] width 22 height 22
click at [260, 87] on div "H" at bounding box center [257, 84] width 53 height 22
click at [0, 0] on div "Info Photo 3D Info Photo 3D 8 O Oxygen 15.999 liquid The model size is ... MB. …" at bounding box center [0, 0] width 0 height 0
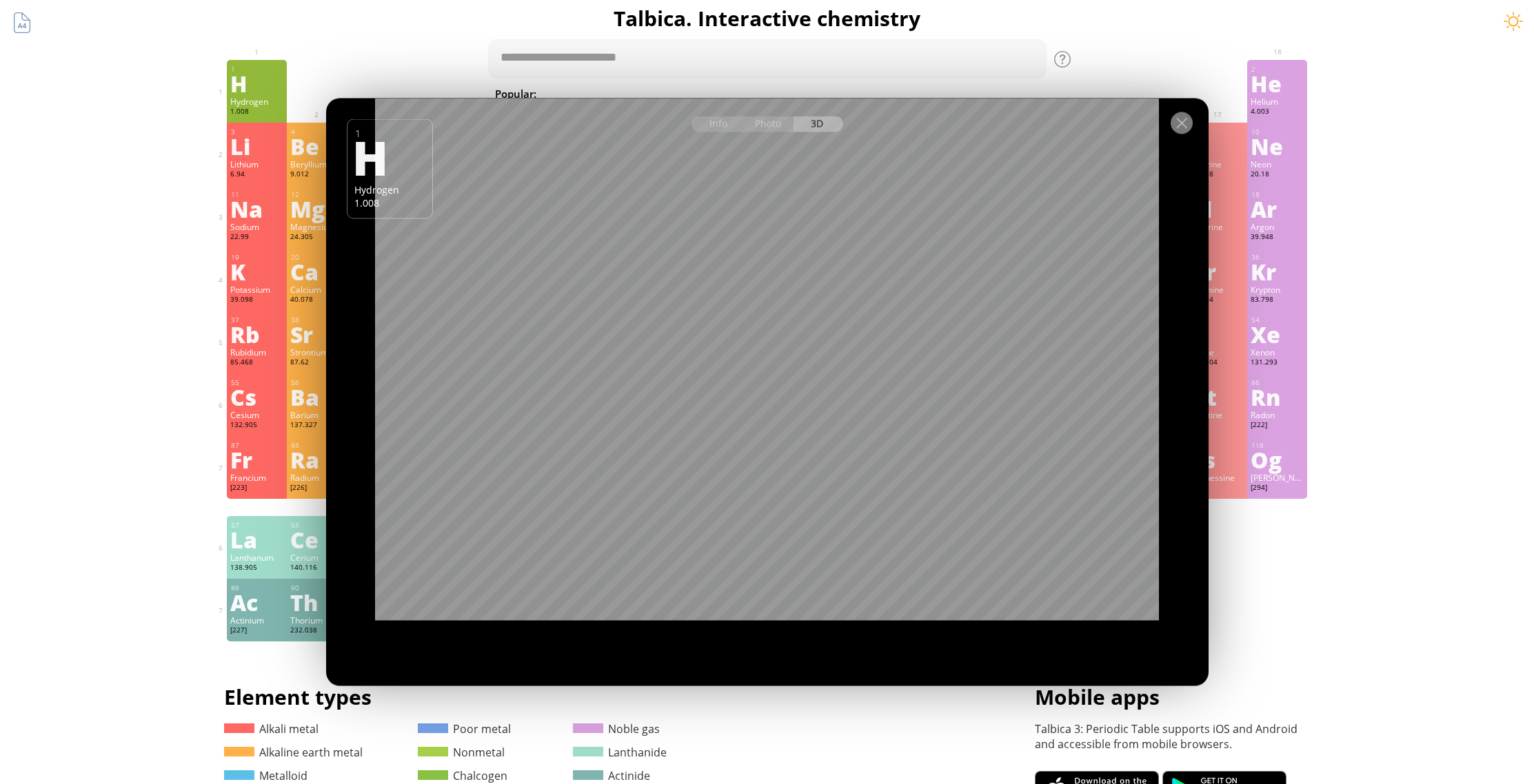
click at [1180, 127] on div at bounding box center [1182, 123] width 22 height 22
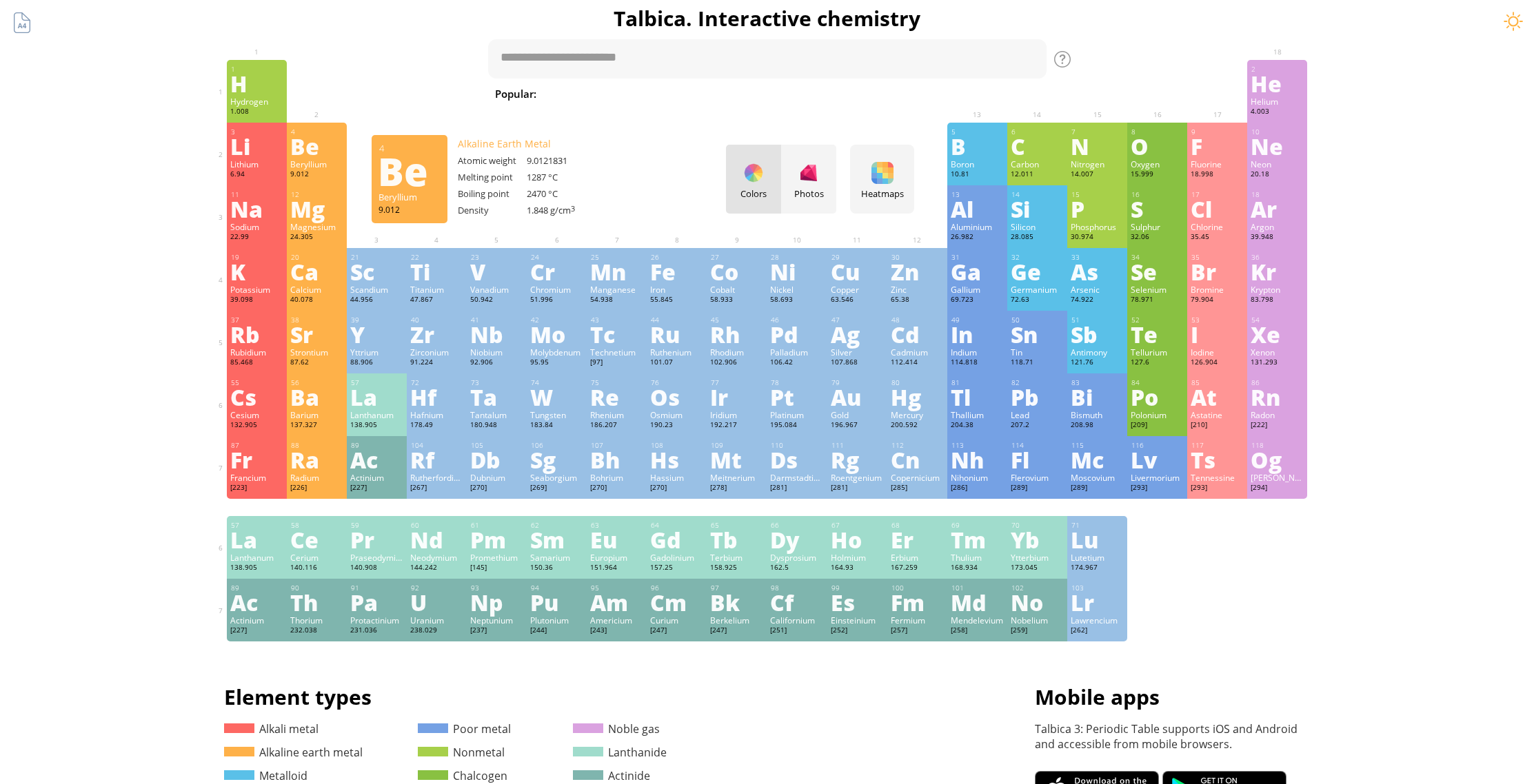
click at [335, 139] on div "Be" at bounding box center [317, 146] width 53 height 22
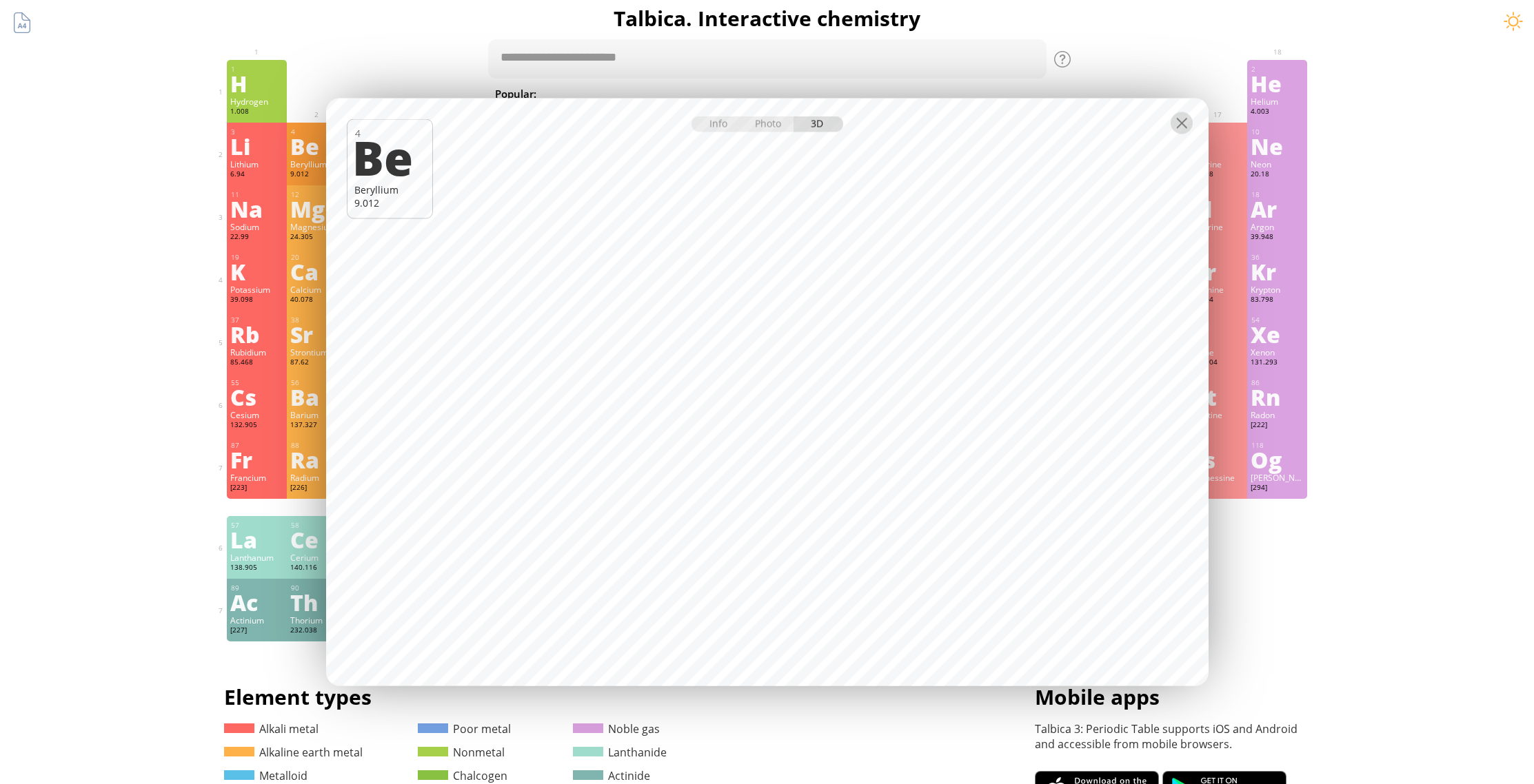
click at [1181, 113] on div at bounding box center [1182, 123] width 22 height 22
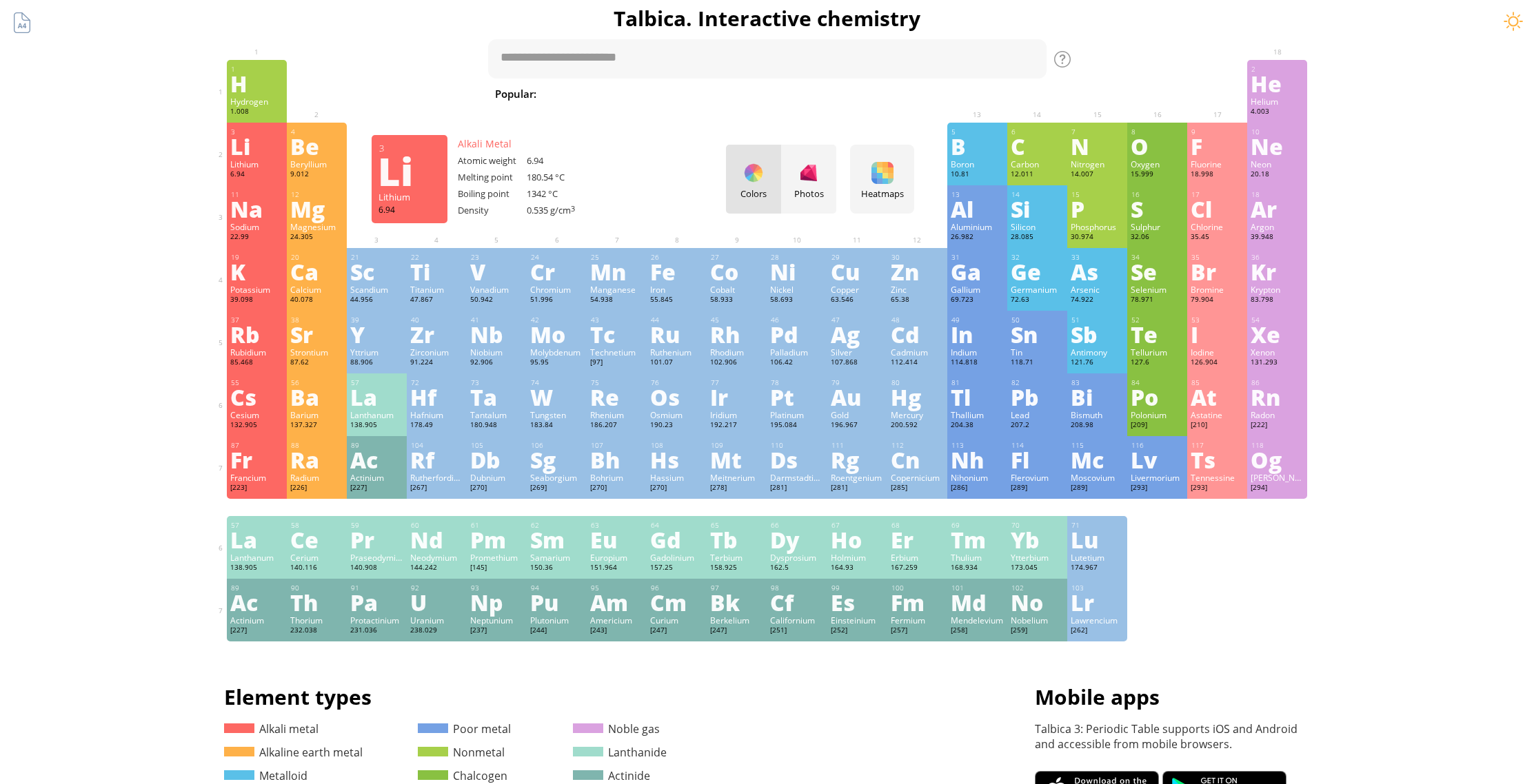
click at [260, 149] on div "Li" at bounding box center [257, 146] width 53 height 22
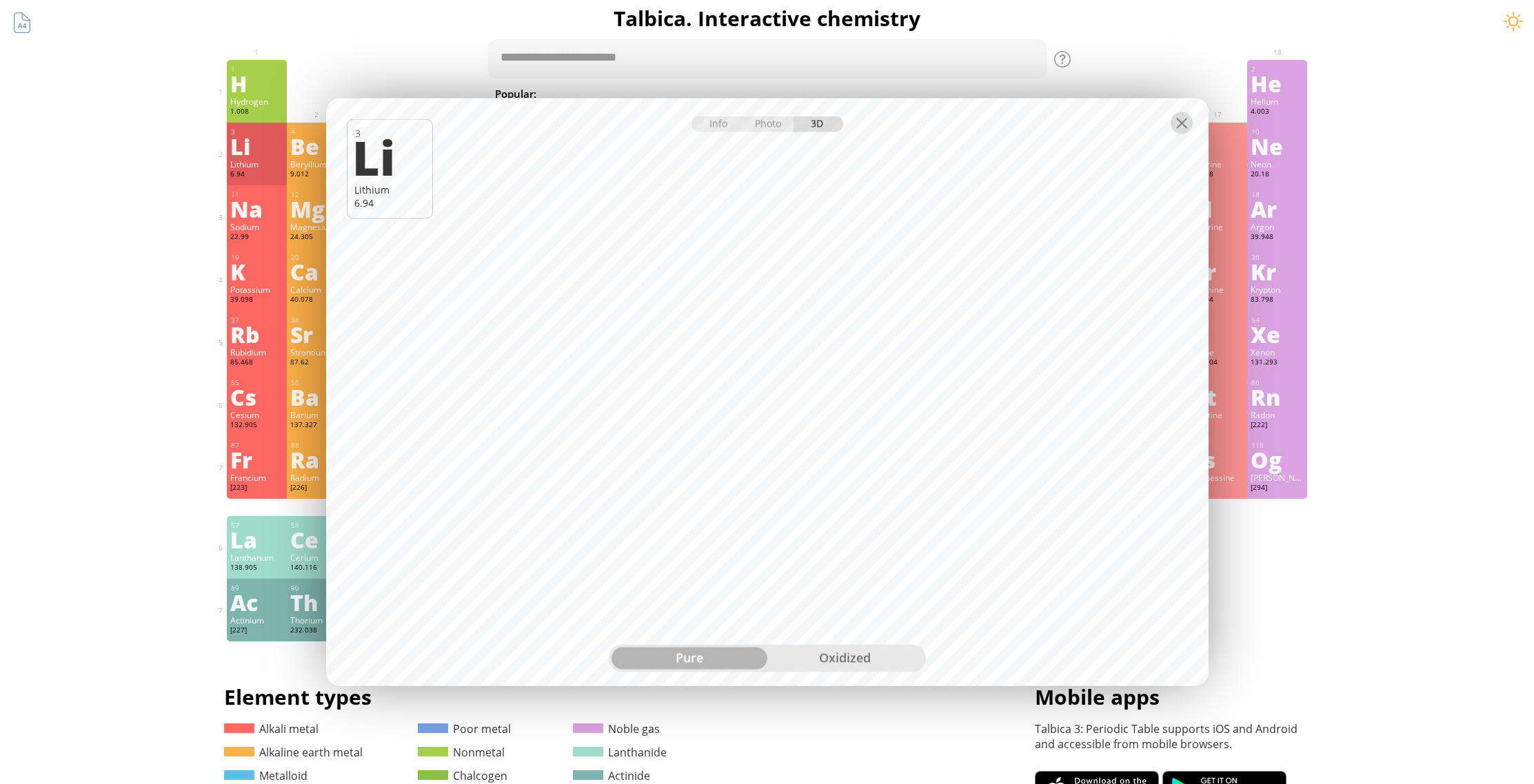
click at [1183, 129] on div at bounding box center [1182, 123] width 22 height 22
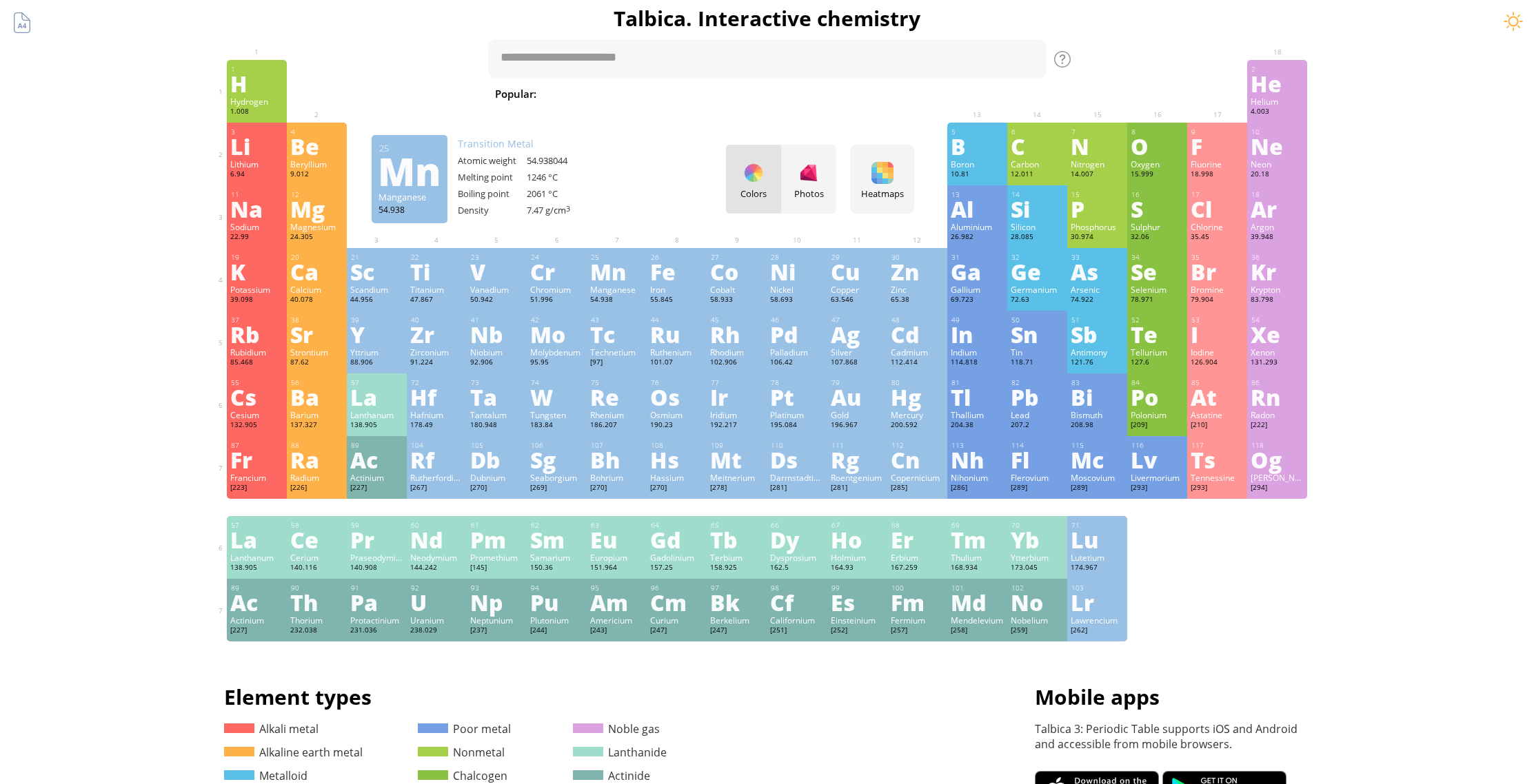
click at [622, 272] on div "Mn" at bounding box center [616, 272] width 53 height 22
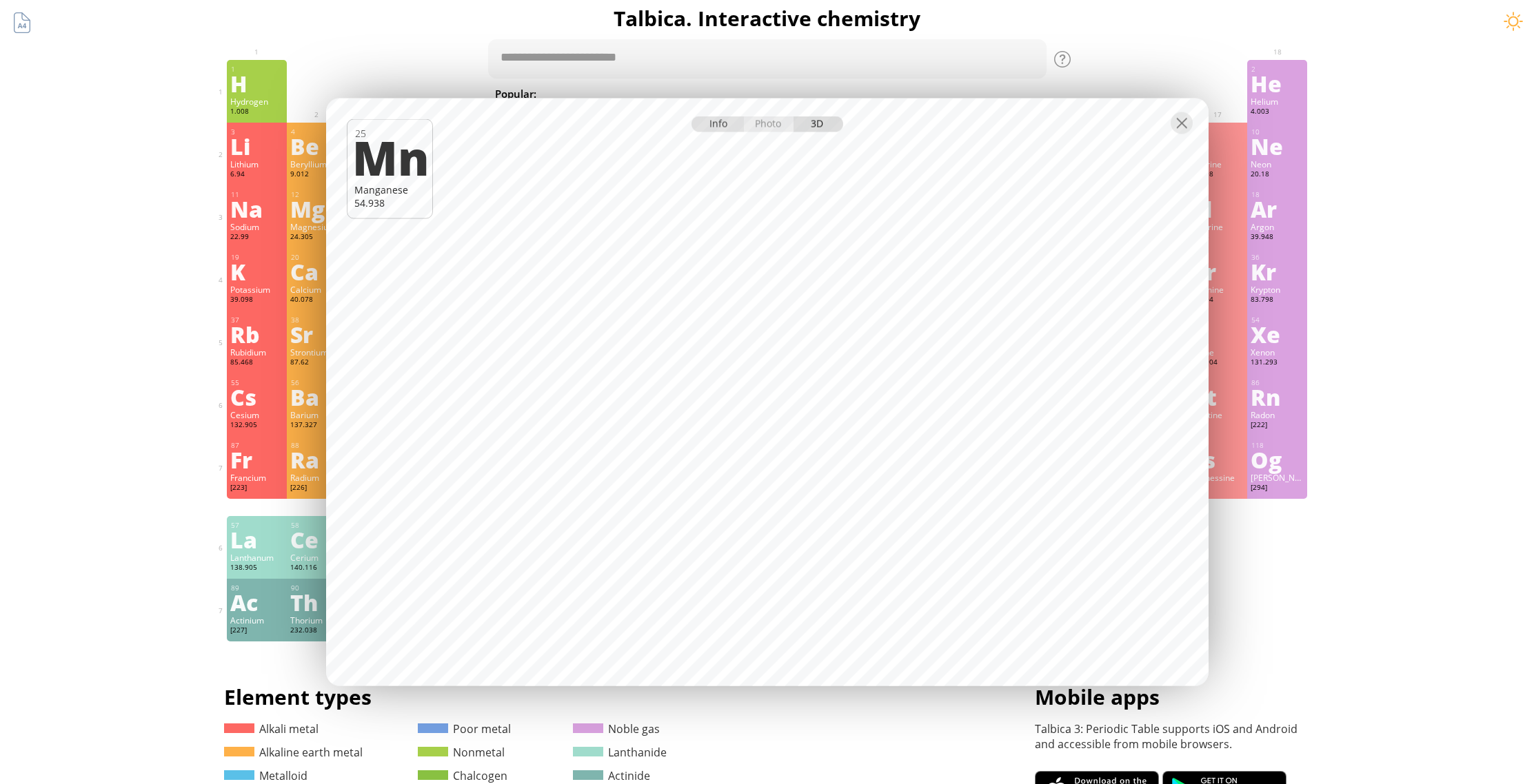
click at [711, 129] on div "Info" at bounding box center [718, 124] width 53 height 16
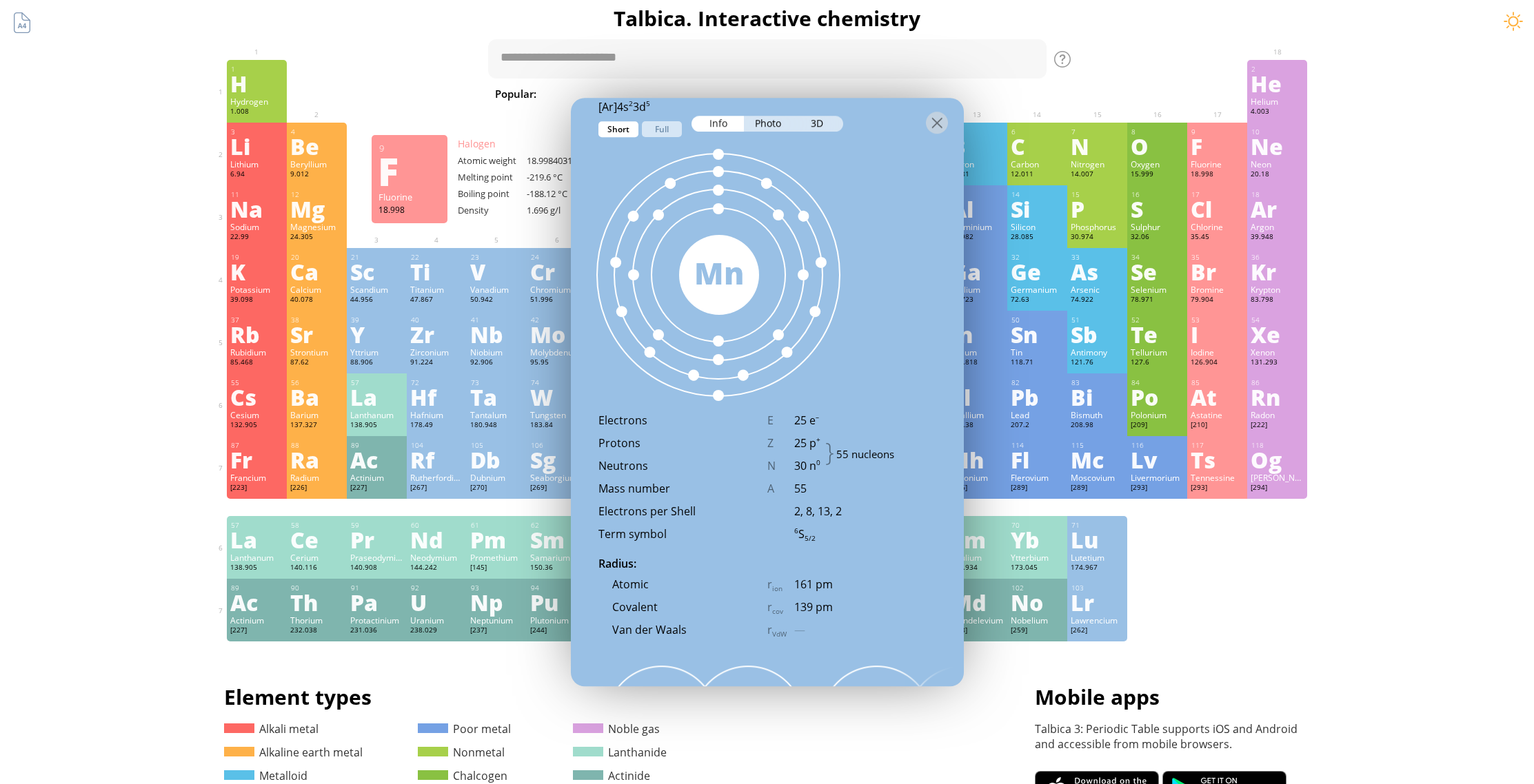
scroll to position [813, 0]
click at [932, 124] on div at bounding box center [937, 122] width 22 height 22
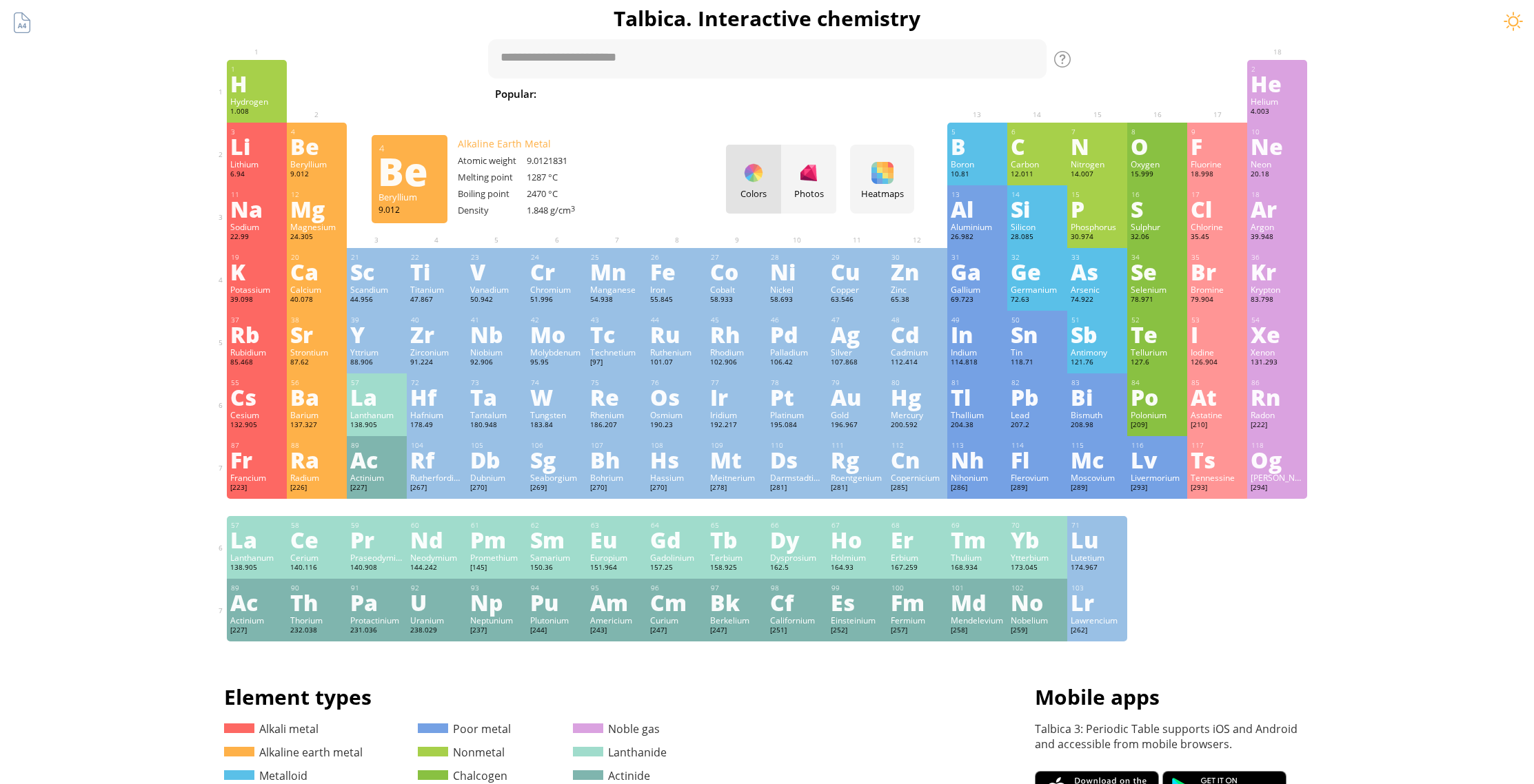
click at [308, 149] on div "Be" at bounding box center [317, 146] width 53 height 22
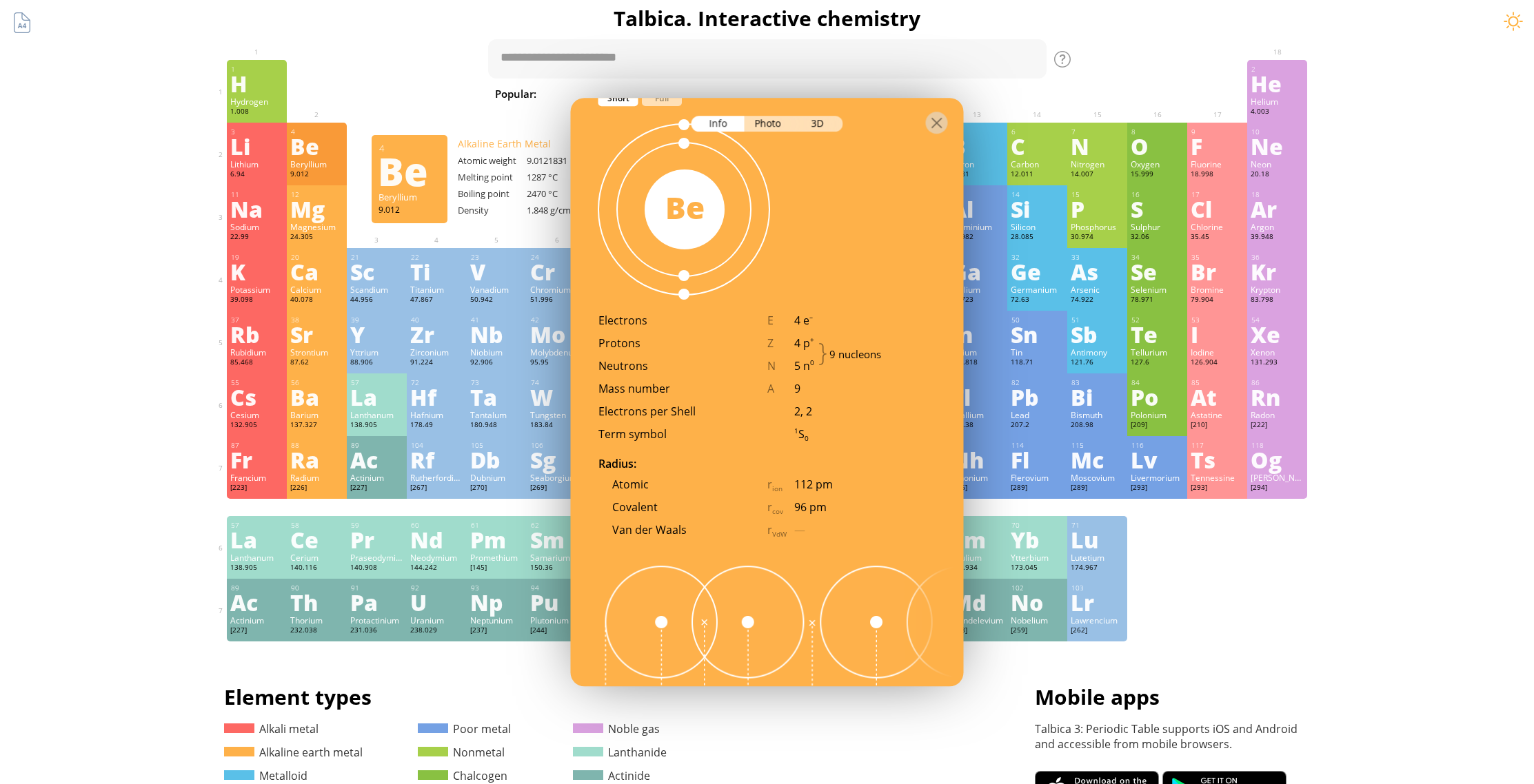
scroll to position [765, 0]
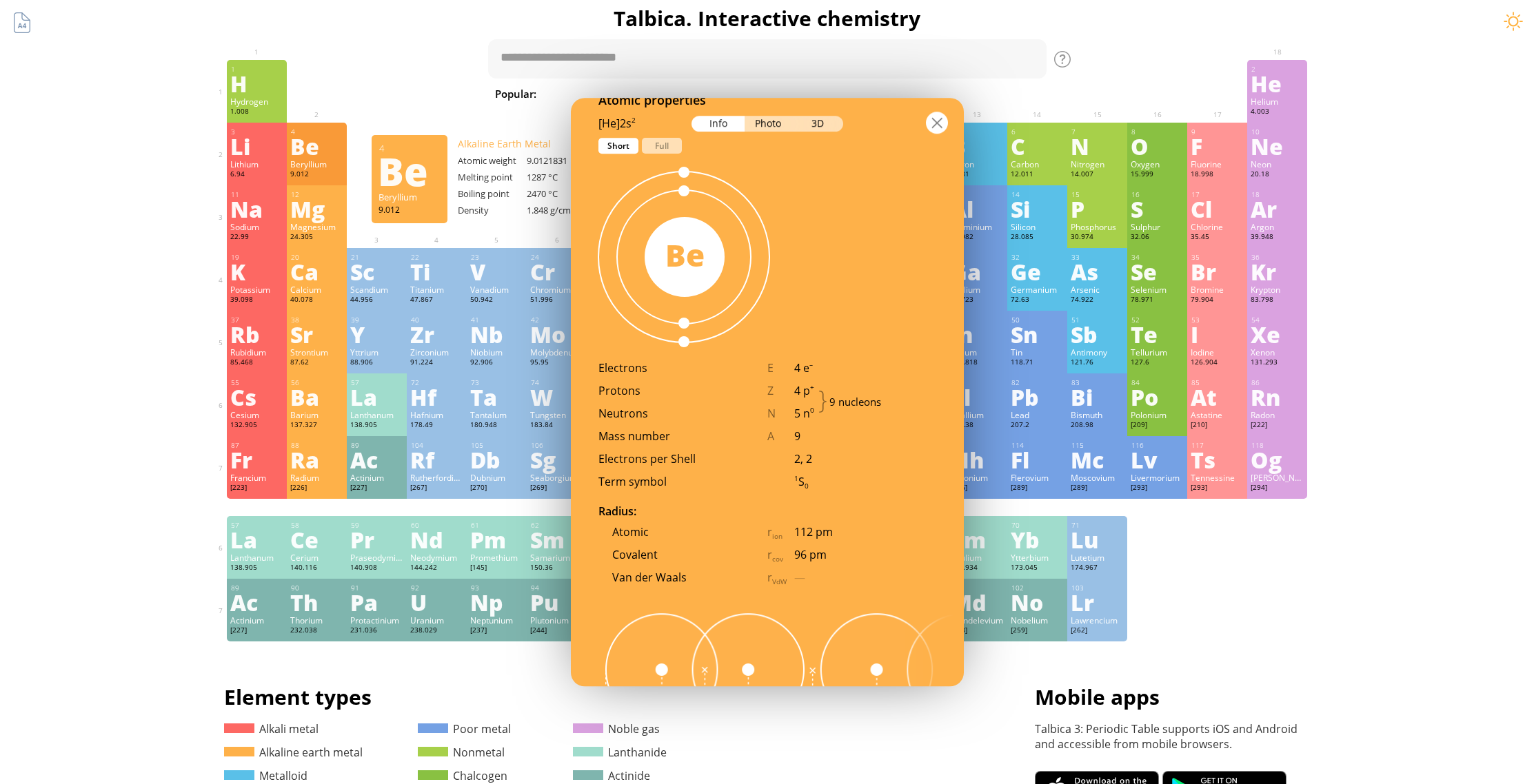
click at [934, 120] on div at bounding box center [937, 122] width 22 height 22
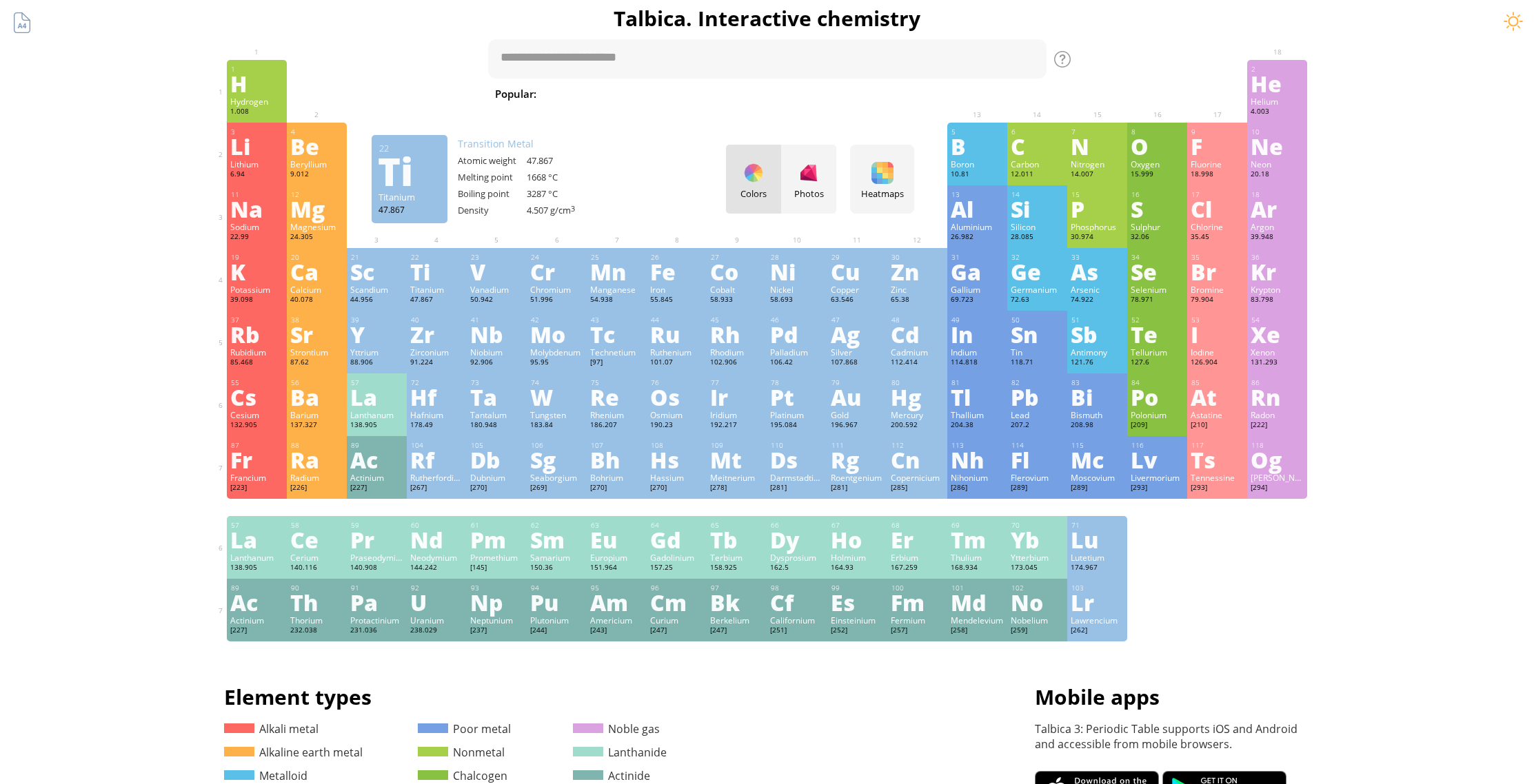
click at [425, 278] on div "Ti" at bounding box center [436, 272] width 53 height 22
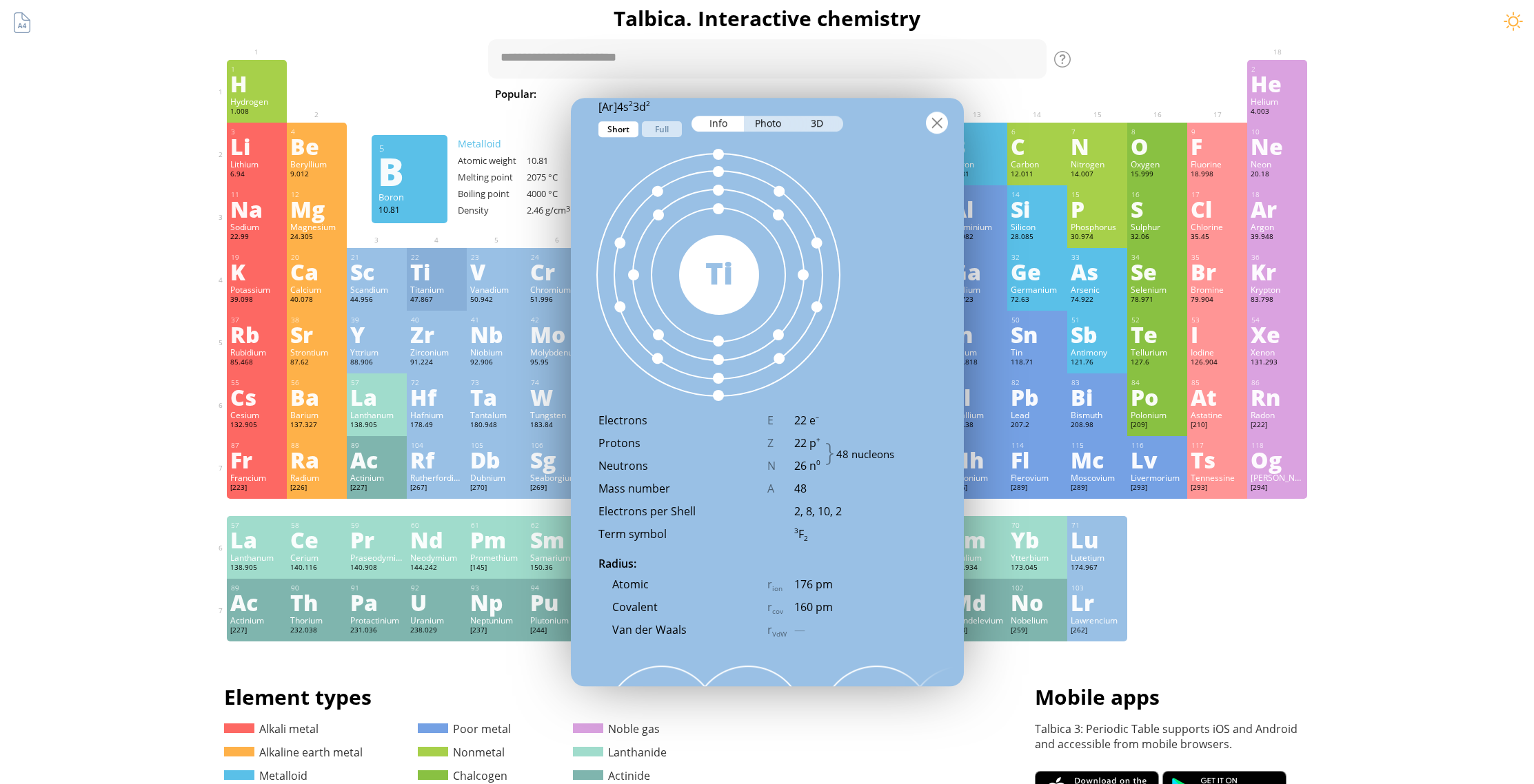
click at [932, 120] on div at bounding box center [937, 122] width 22 height 22
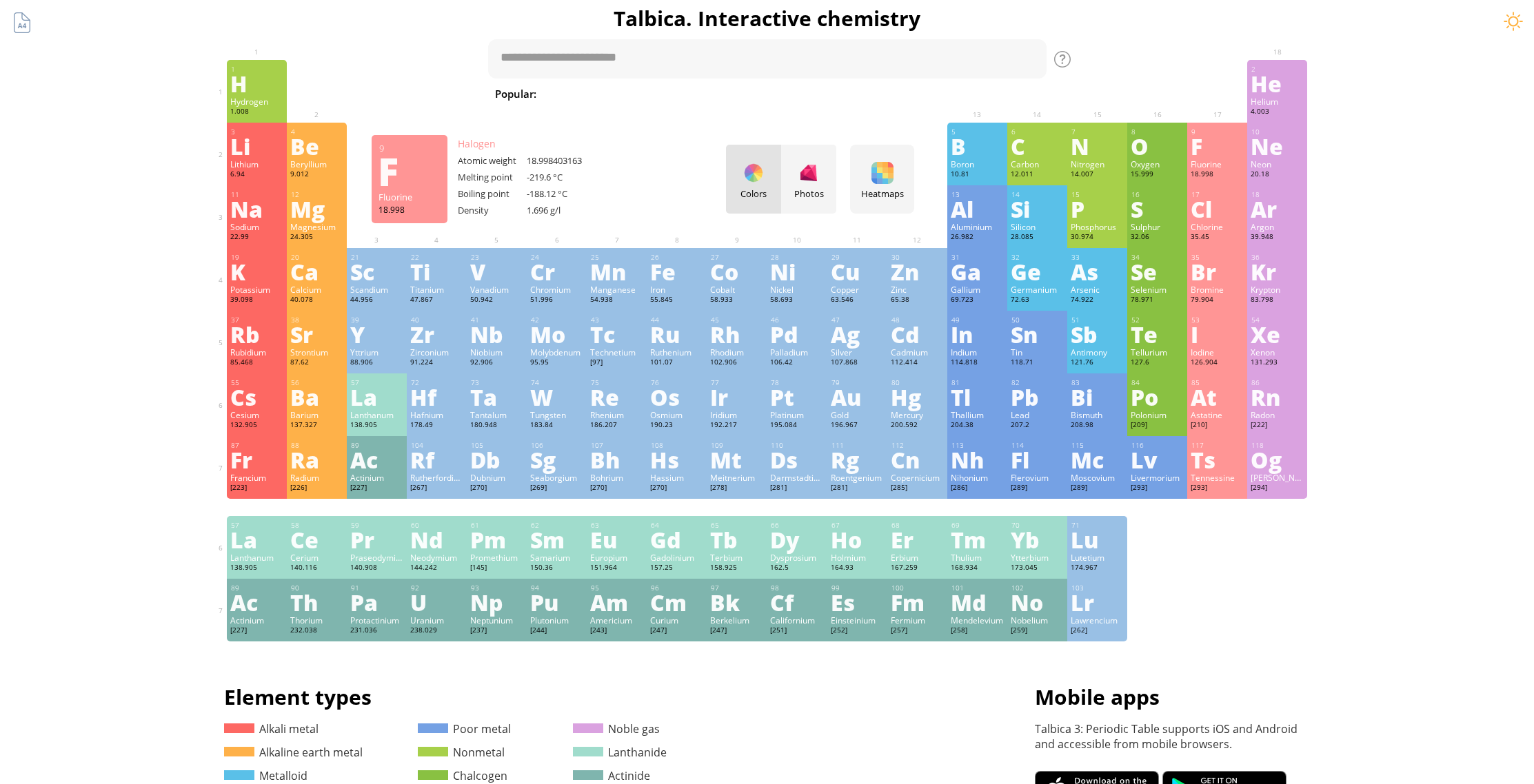
click at [1202, 151] on div "F" at bounding box center [1217, 146] width 53 height 22
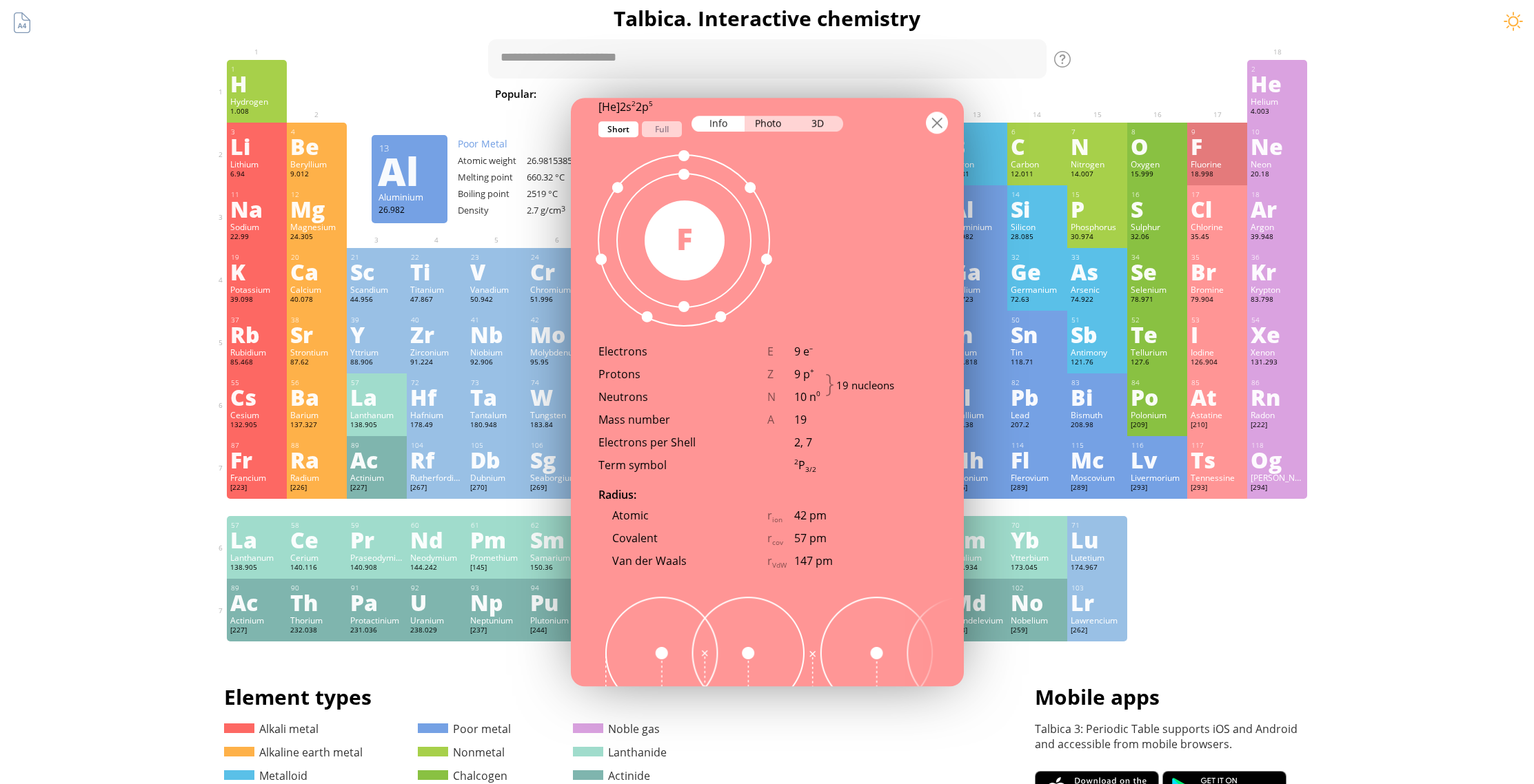
click at [930, 126] on div at bounding box center [937, 122] width 22 height 22
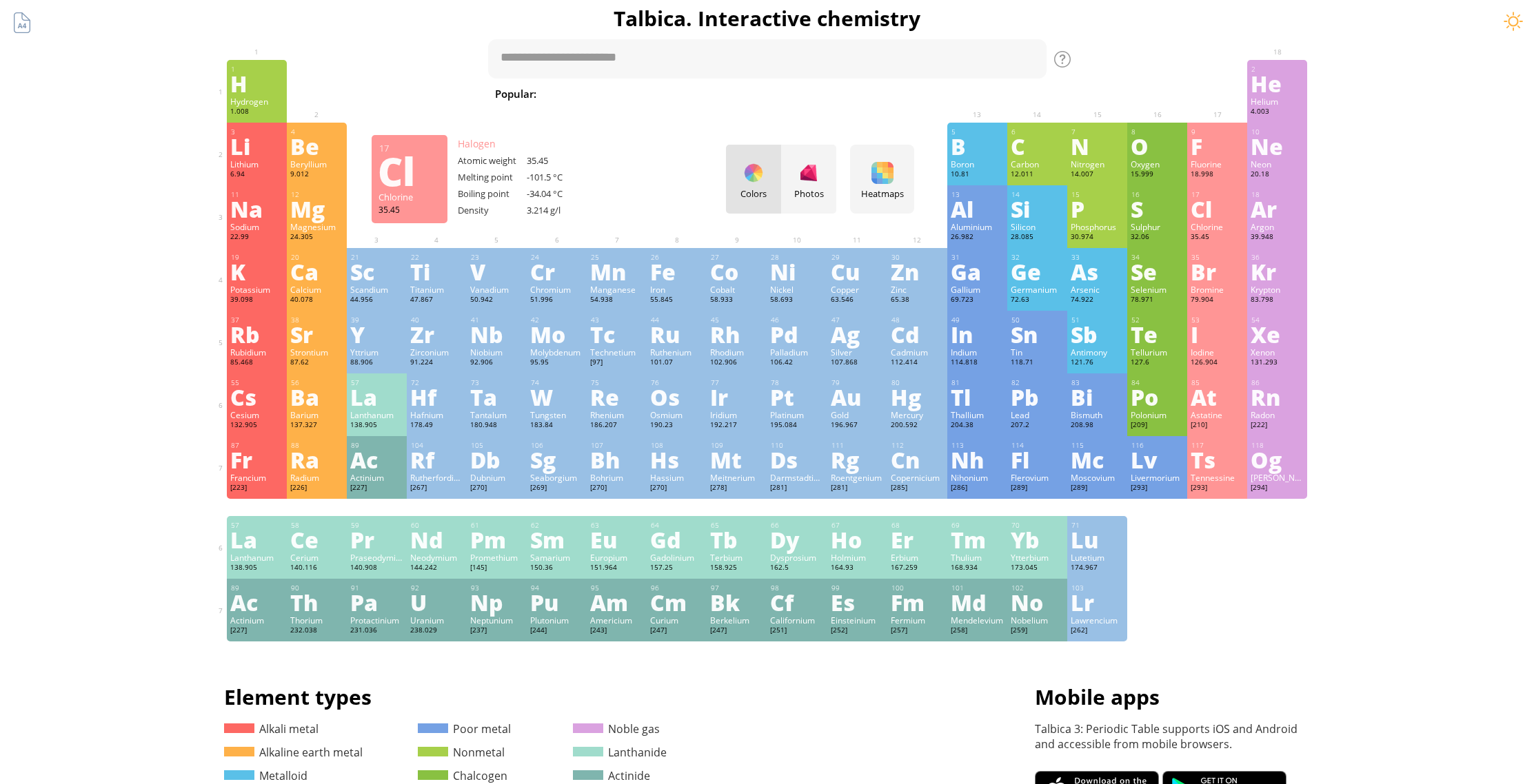
click at [1214, 210] on div "Cl" at bounding box center [1217, 209] width 53 height 22
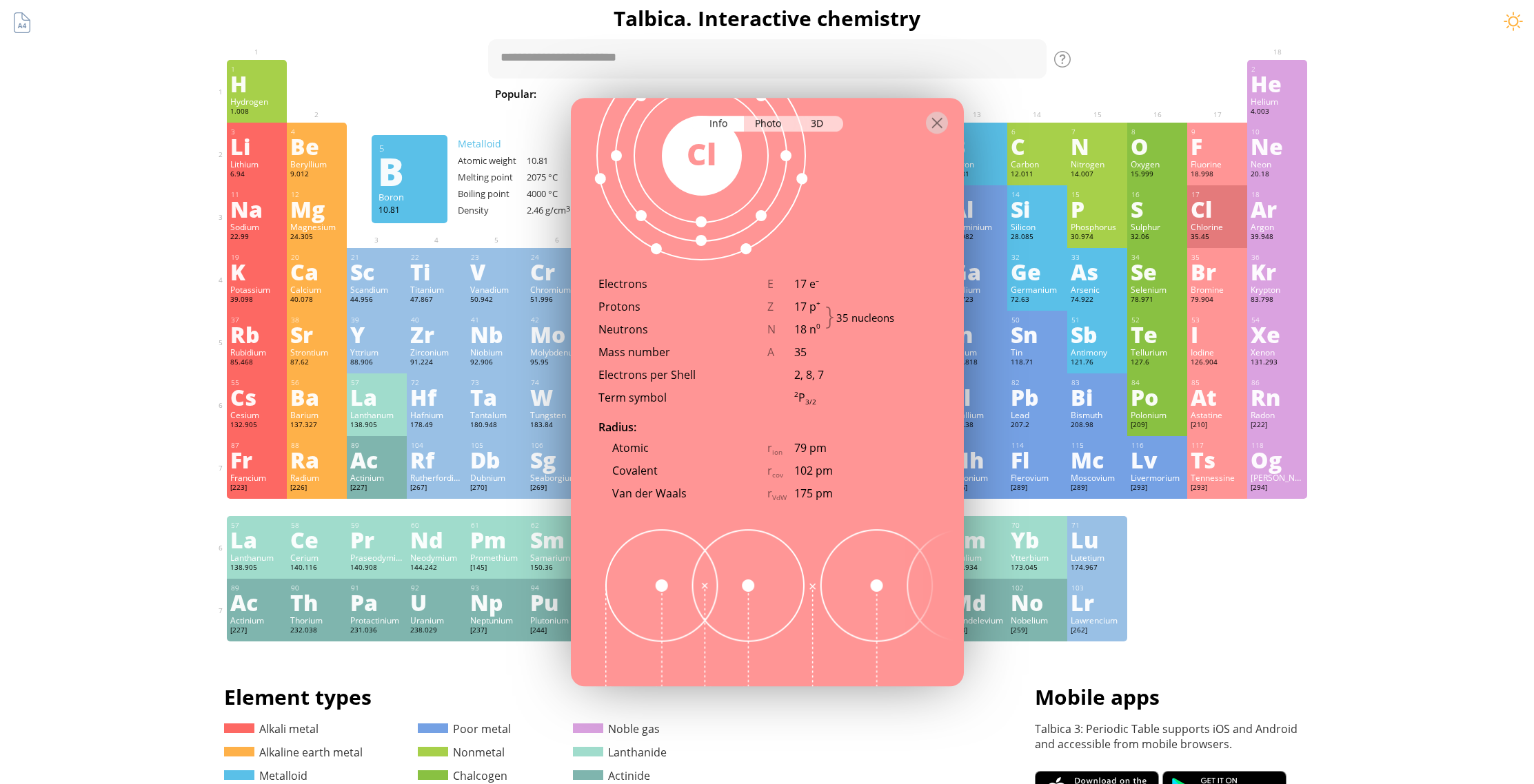
scroll to position [918, 0]
click at [934, 118] on div at bounding box center [937, 122] width 22 height 22
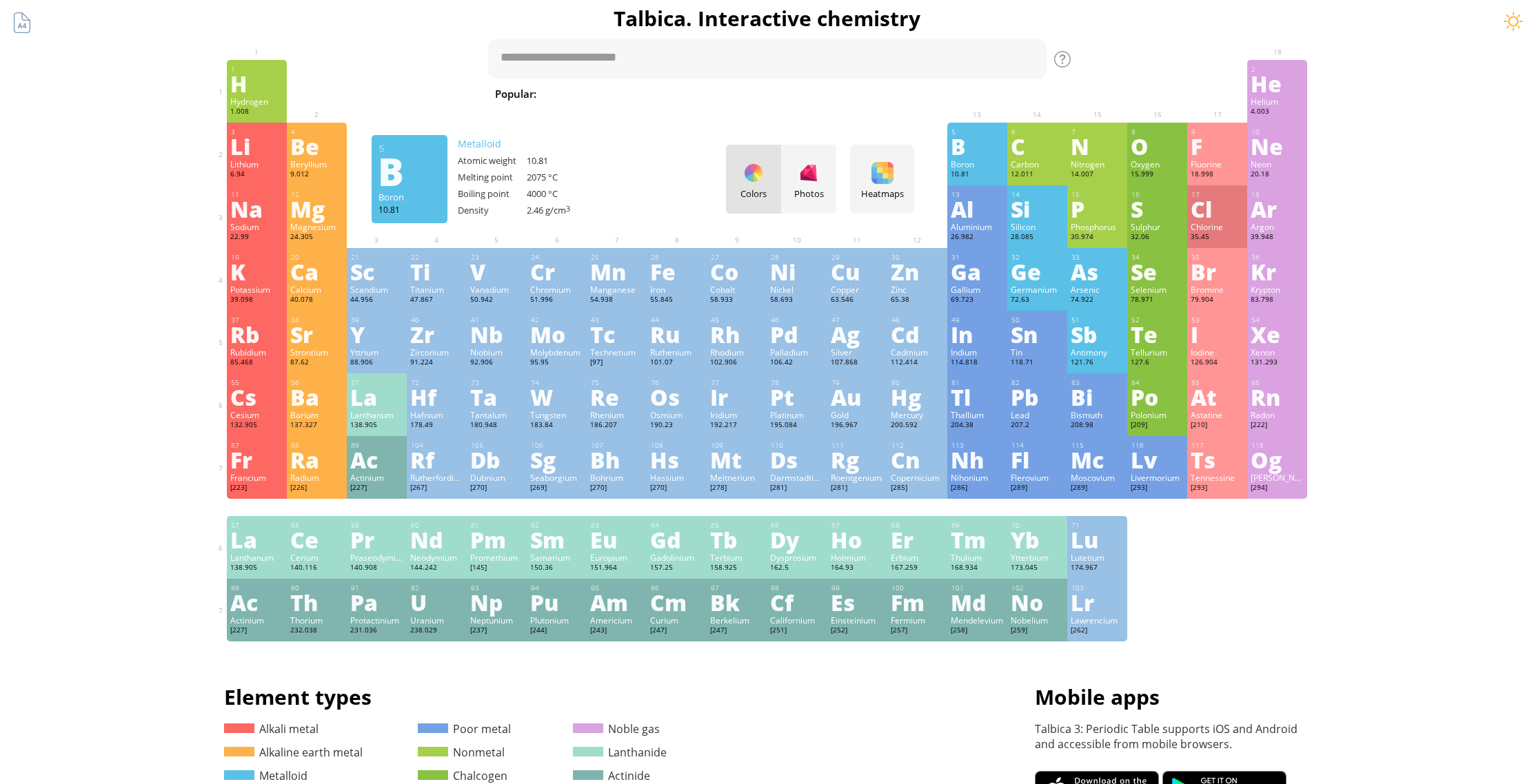
click at [936, 118] on div at bounding box center [937, 122] width 22 height 22
click at [1222, 339] on div "I" at bounding box center [1217, 335] width 53 height 22
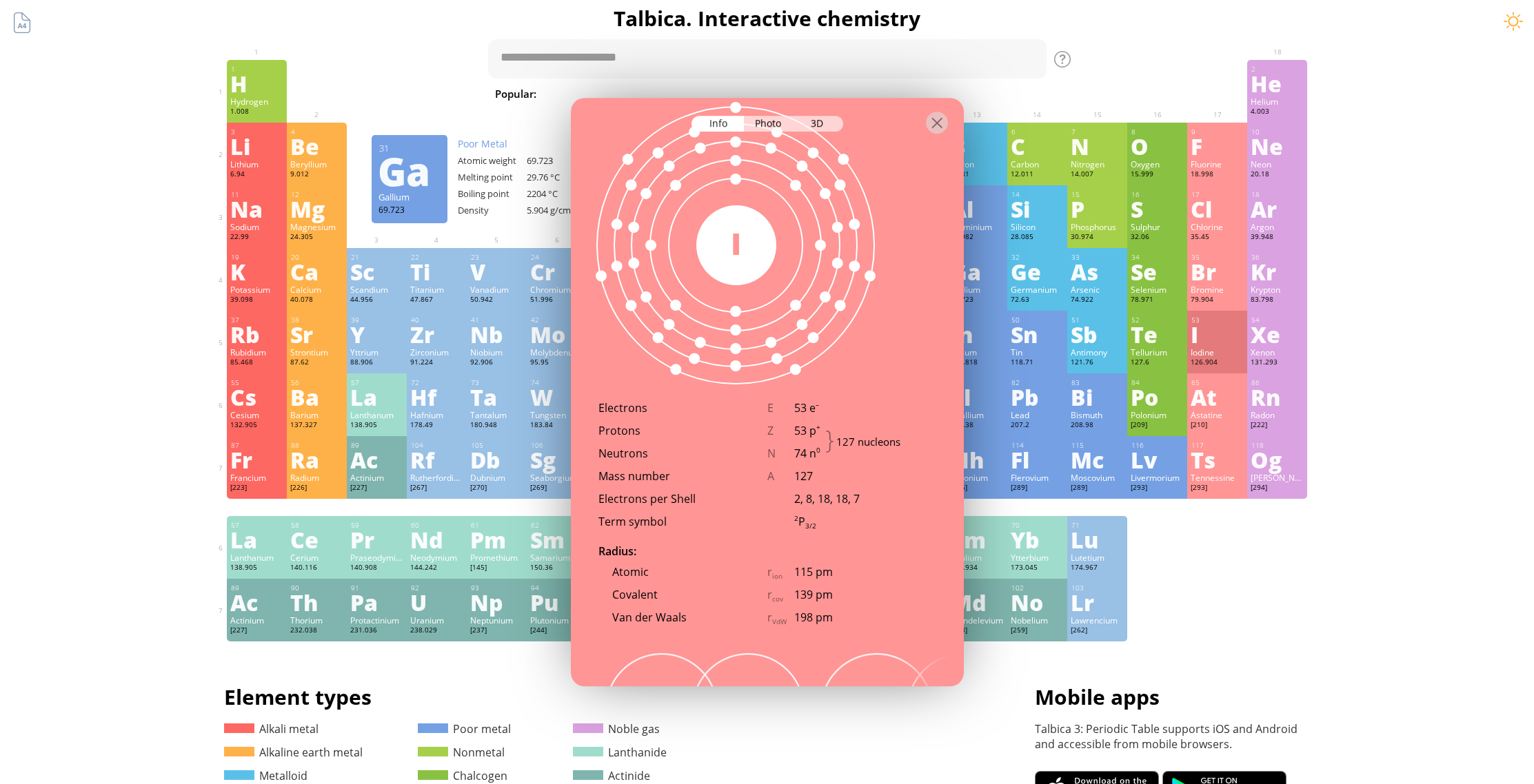
scroll to position [893, 0]
